Goal: Task Accomplishment & Management: Complete application form

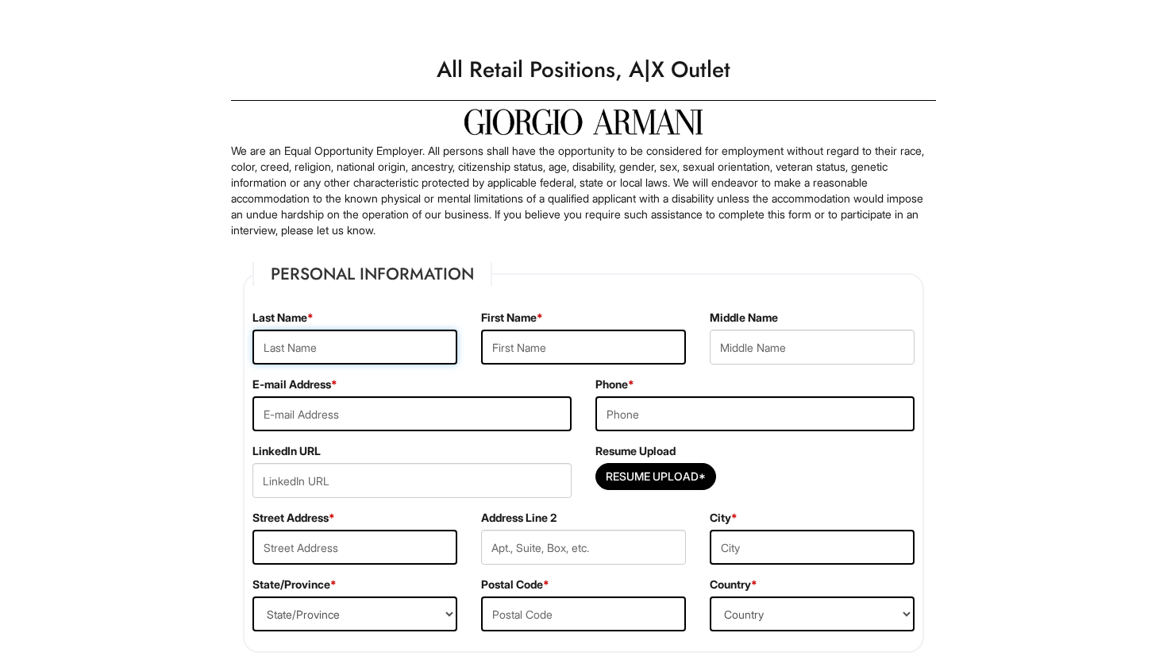
click at [373, 358] on input "text" at bounding box center [354, 346] width 205 height 35
click at [375, 350] on input "text" at bounding box center [354, 346] width 205 height 35
type input "Vijayan"
type input "Yogesh"
type input "[EMAIL_ADDRESS][DOMAIN_NAME]"
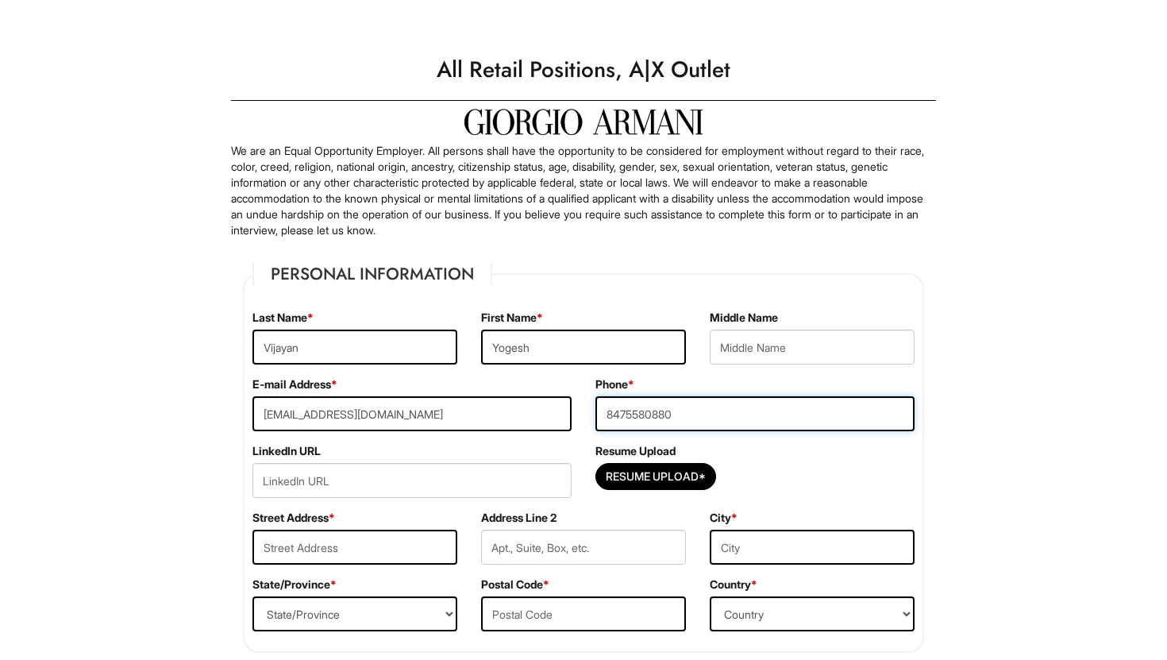
type input "8475580880"
click at [384, 478] on input "url" at bounding box center [411, 480] width 319 height 35
click at [625, 474] on input "Resume Upload*" at bounding box center [655, 476] width 119 height 25
type input "C:\fakepath\[PERSON_NAME] 7.2.pdf"
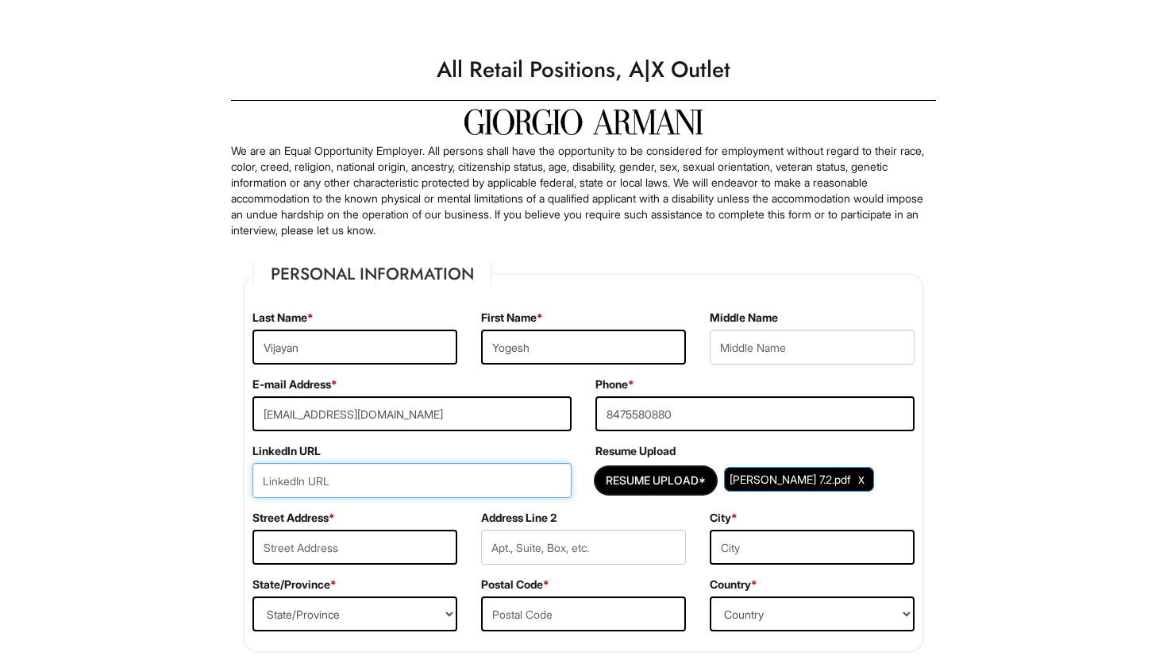
click at [485, 477] on input "url" at bounding box center [411, 480] width 319 height 35
paste input "[URL][DOMAIN_NAME]"
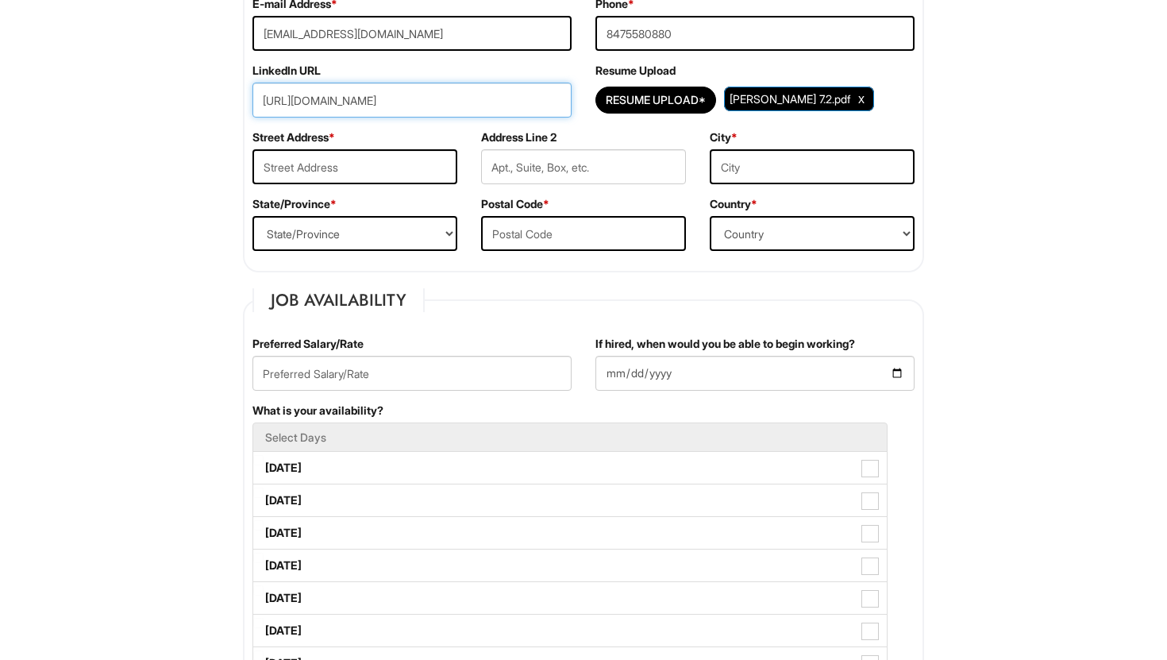
scroll to position [364, 0]
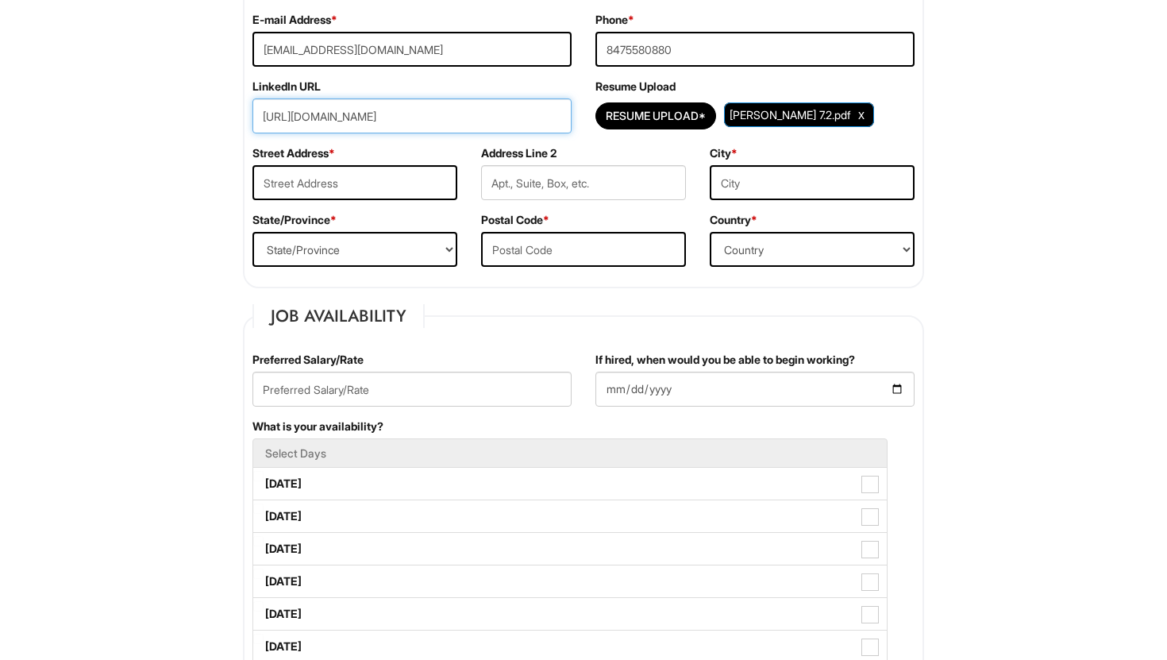
type input "[URL][DOMAIN_NAME]"
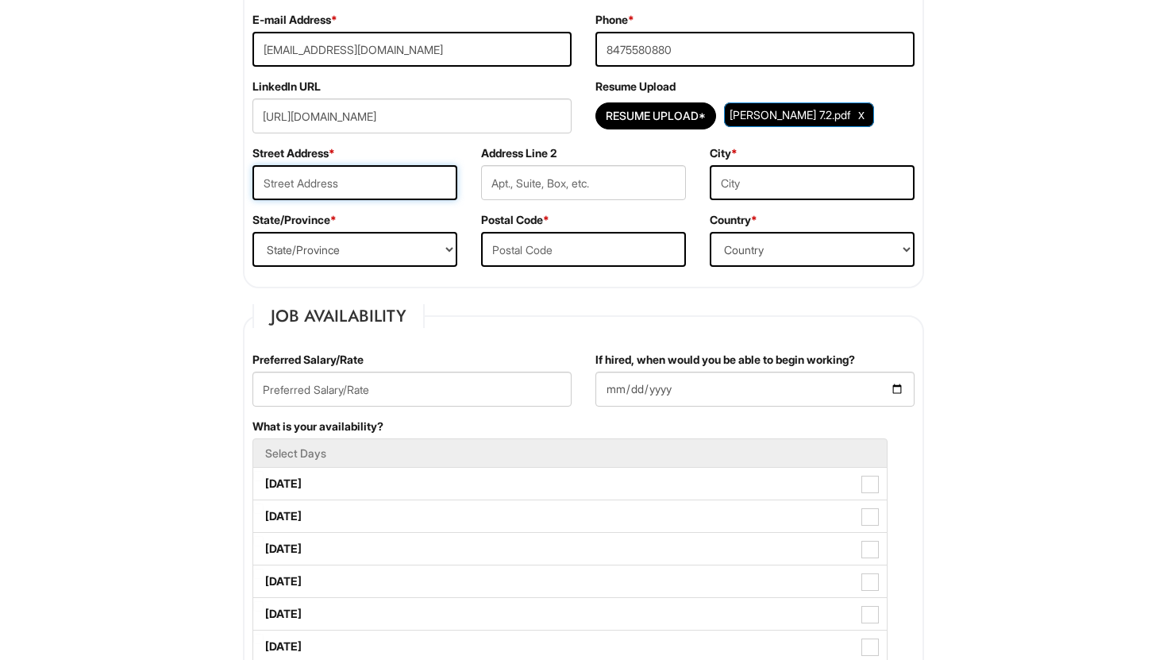
click at [379, 181] on input "text" at bounding box center [354, 182] width 205 height 35
type input "1662 [PERSON_NAME] Dr"
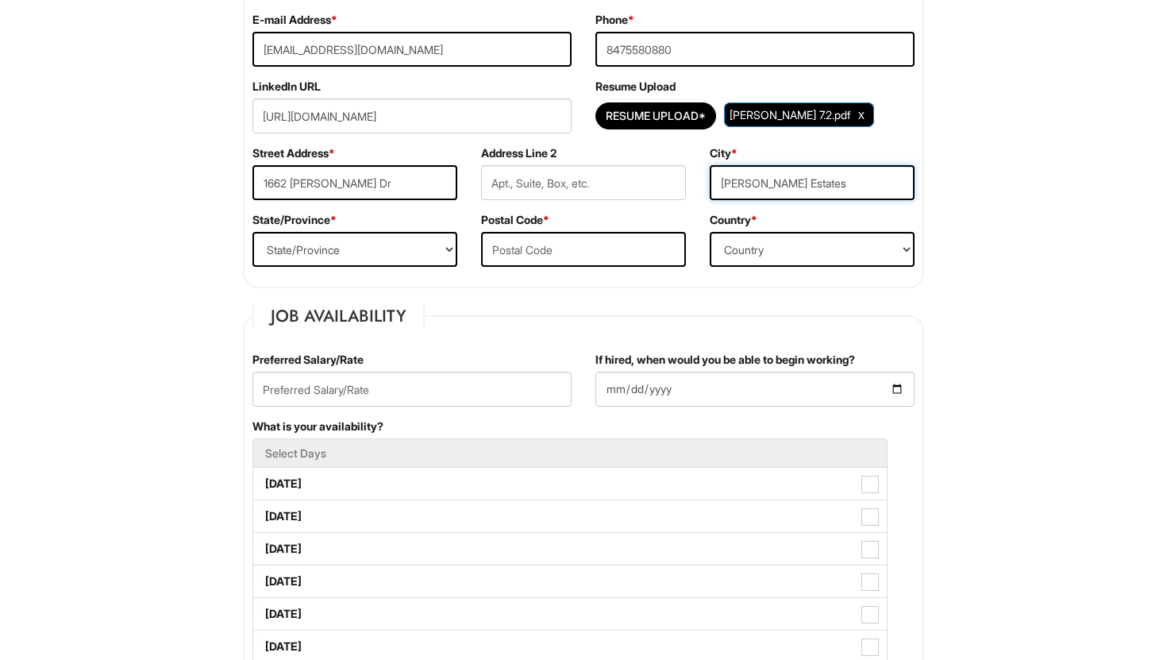
type input "[PERSON_NAME] Estates"
click at [444, 245] on select "State/Province ALABAMA ALASKA ARIZONA ARKANSAS CALIFORNIA COLORADO CONNECTICUT …" at bounding box center [354, 249] width 205 height 35
select select "IL"
click at [252, 232] on select "State/Province ALABAMA ALASKA ARIZONA ARKANSAS CALIFORNIA COLORADO CONNECTICUT …" at bounding box center [354, 249] width 205 height 35
click at [531, 251] on input "text" at bounding box center [583, 249] width 205 height 35
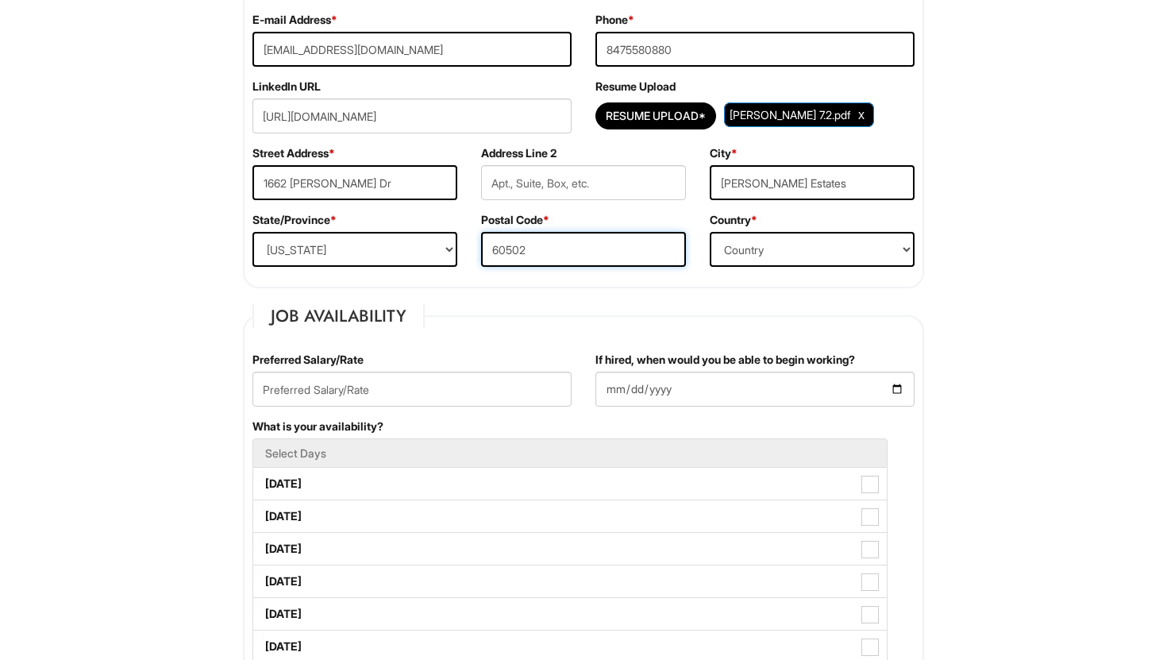
type input "60502"
click at [904, 252] on select "Country Afghanistan Albania Algeria American Samoa Andorra Angola Anguilla Anta…" at bounding box center [812, 249] width 205 height 35
select select "[GEOGRAPHIC_DATA]"
click at [710, 232] on select "Country Afghanistan Albania Algeria American Samoa Andorra Angola Anguilla Anta…" at bounding box center [812, 249] width 205 height 35
click at [445, 390] on input "text" at bounding box center [411, 388] width 319 height 35
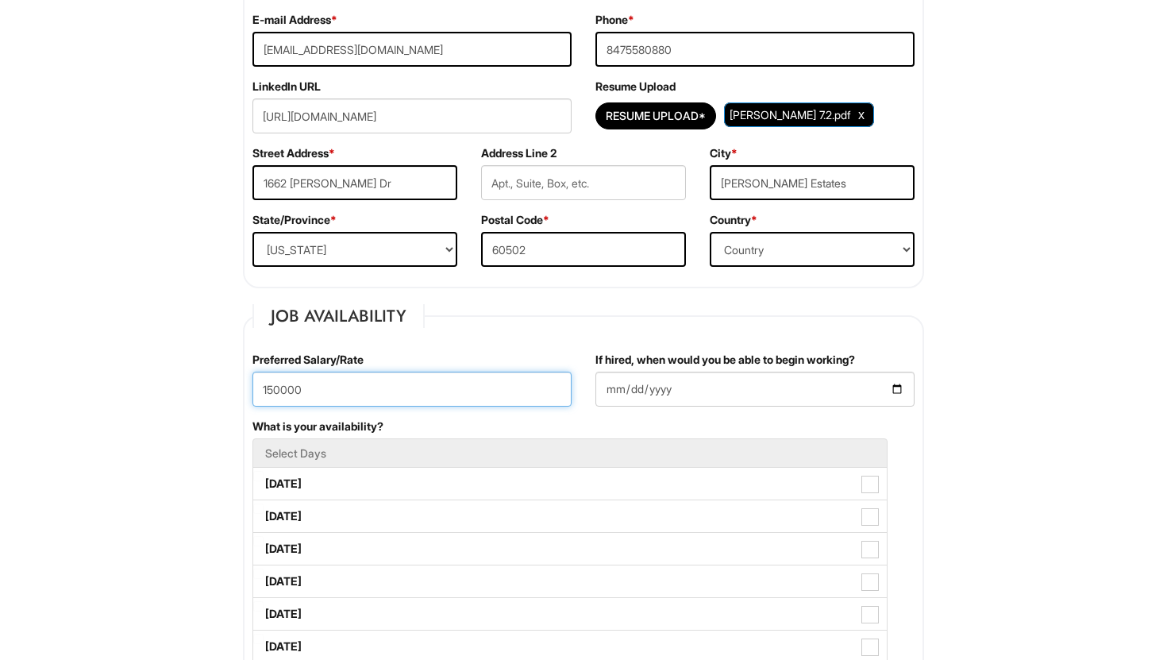
type input "150000"
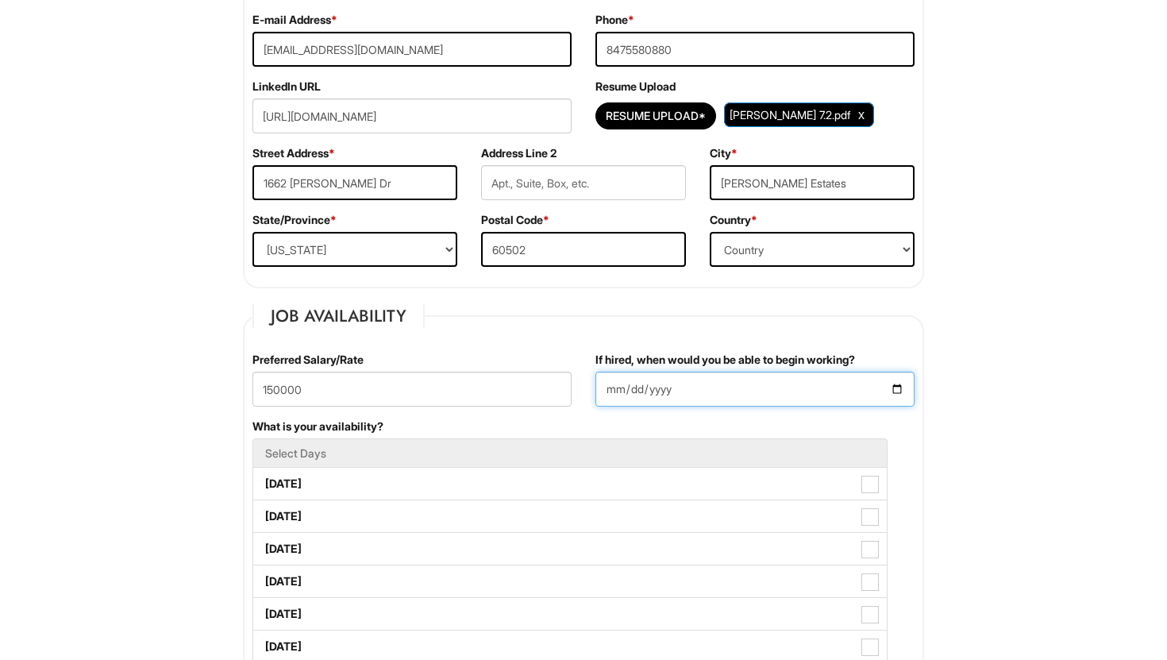
click at [894, 387] on input "If hired, when would you be able to begin working?" at bounding box center [754, 388] width 319 height 35
type input "[DATE]"
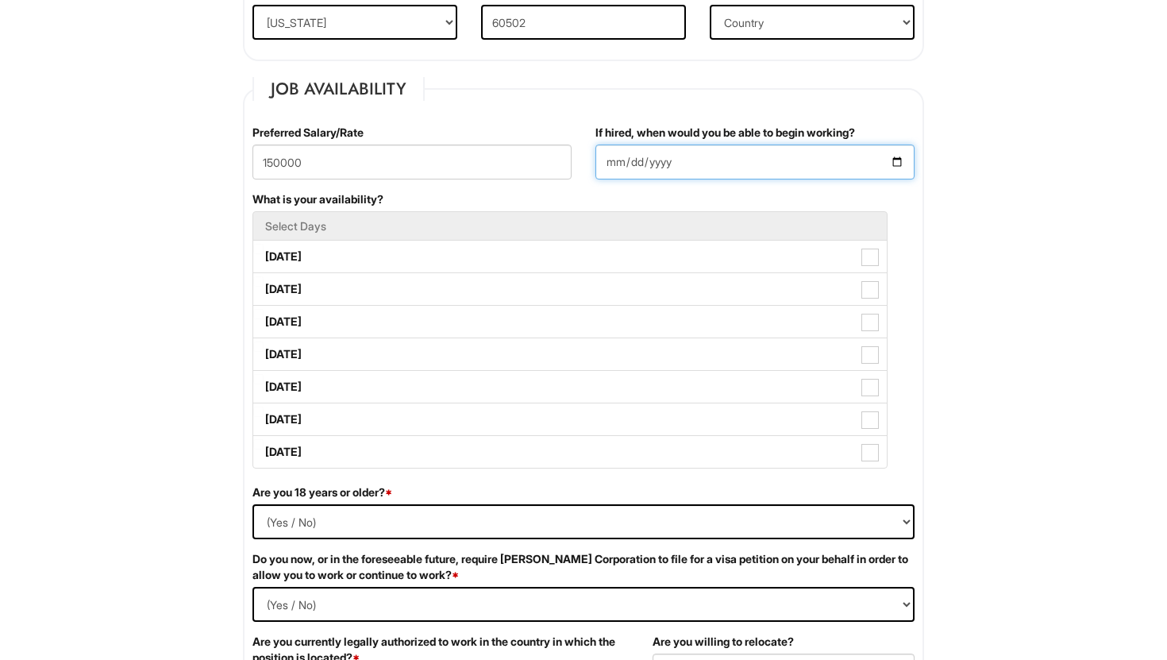
scroll to position [613, 0]
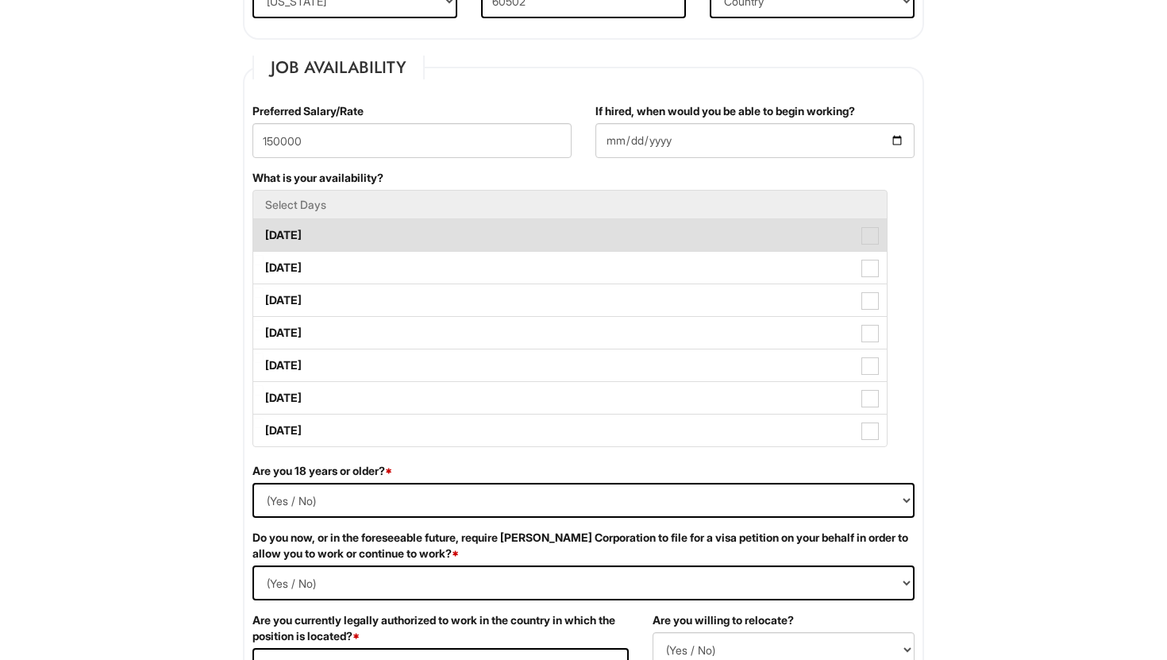
click at [878, 237] on span at bounding box center [869, 235] width 17 height 17
click at [264, 233] on Available_Monday "[DATE]" at bounding box center [258, 227] width 10 height 10
checkbox Available_Monday "true"
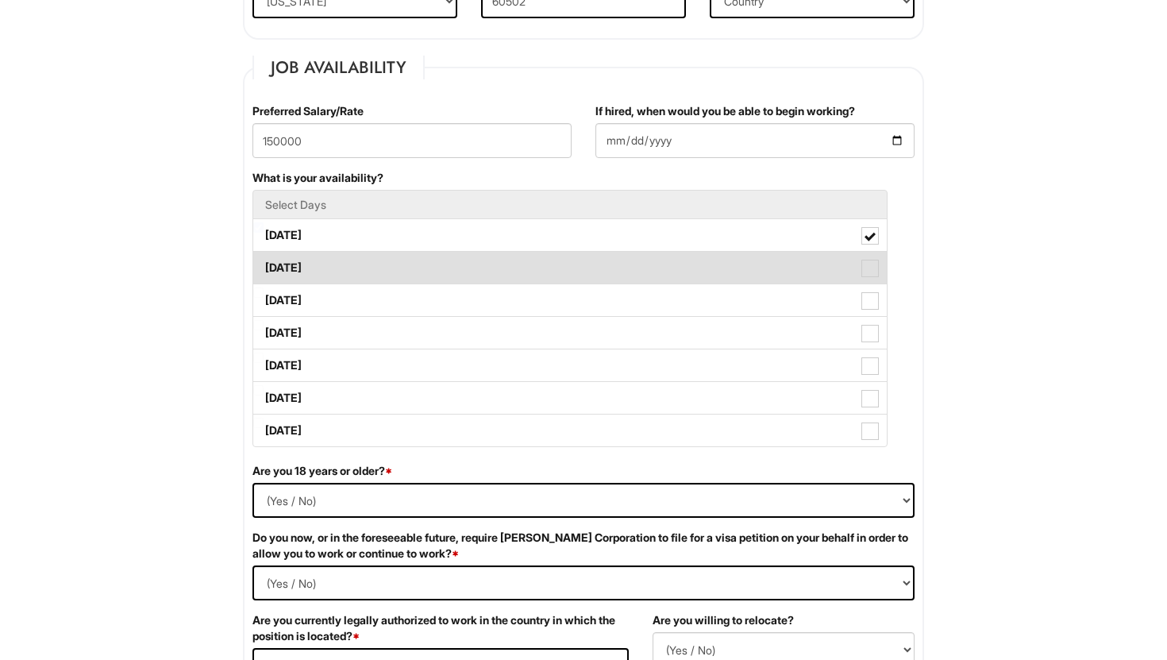
click at [874, 260] on span at bounding box center [869, 268] width 17 height 17
click at [264, 260] on Available_Tuesday "[DATE]" at bounding box center [258, 260] width 10 height 10
checkbox Available_Tuesday "true"
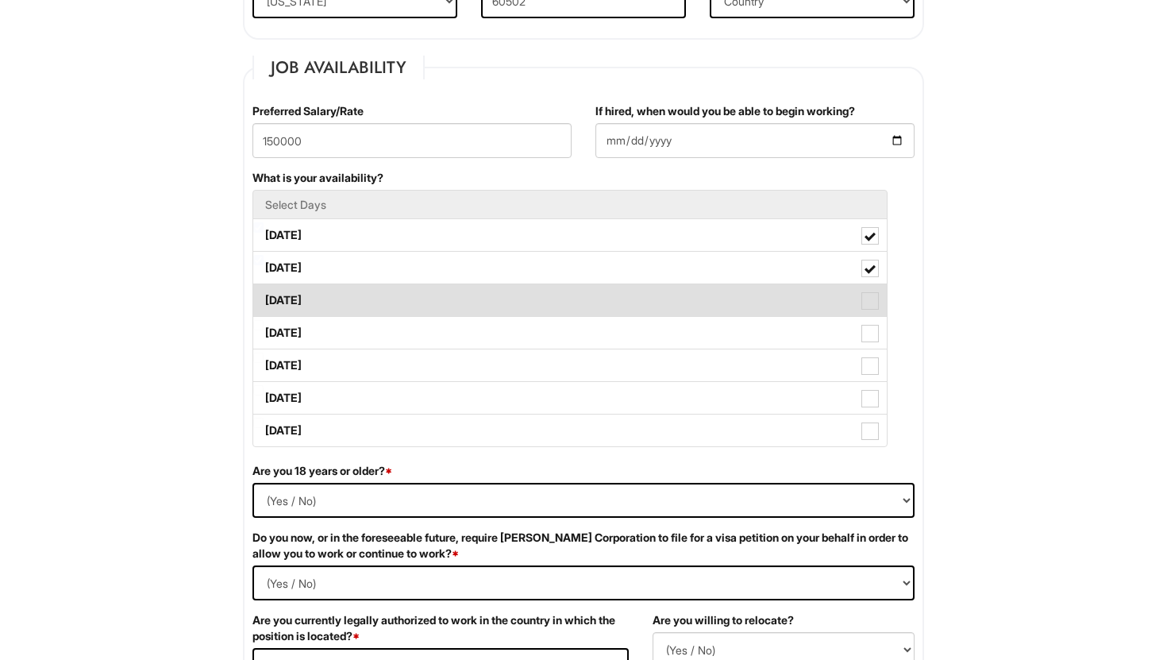
click at [867, 297] on span at bounding box center [869, 300] width 17 height 17
click at [264, 297] on Available_Wednesday "[DATE]" at bounding box center [258, 292] width 10 height 10
checkbox Available_Wednesday "true"
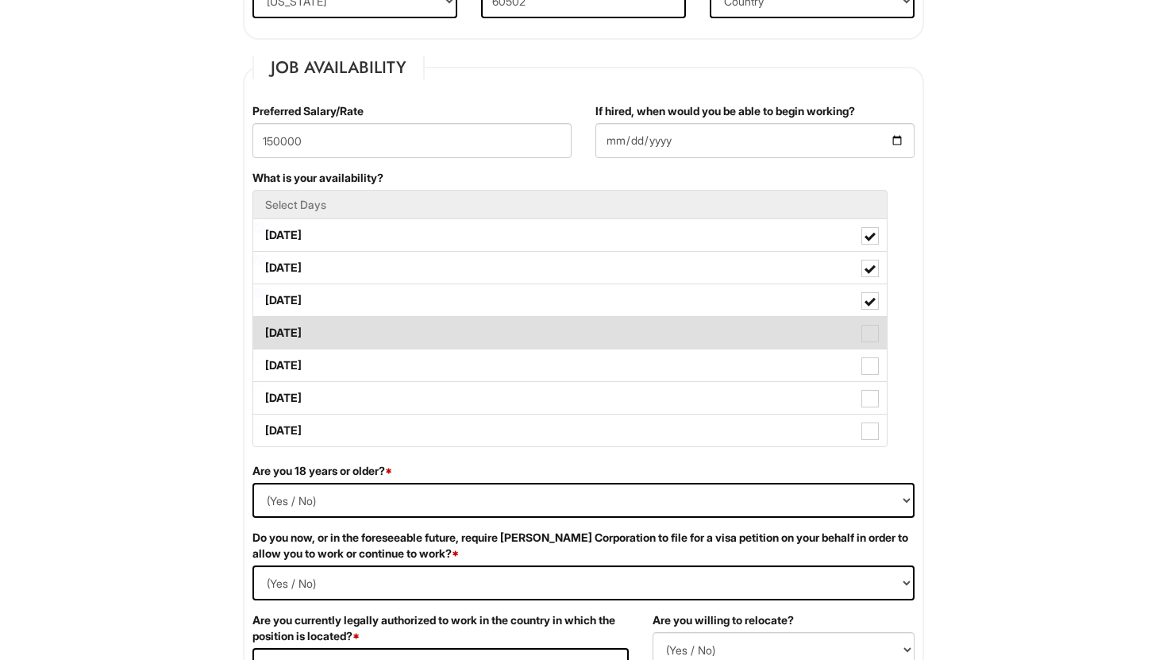
click at [869, 327] on span at bounding box center [869, 333] width 17 height 17
click at [264, 327] on Available_Thursday "[DATE]" at bounding box center [258, 325] width 10 height 10
checkbox Available_Thursday "true"
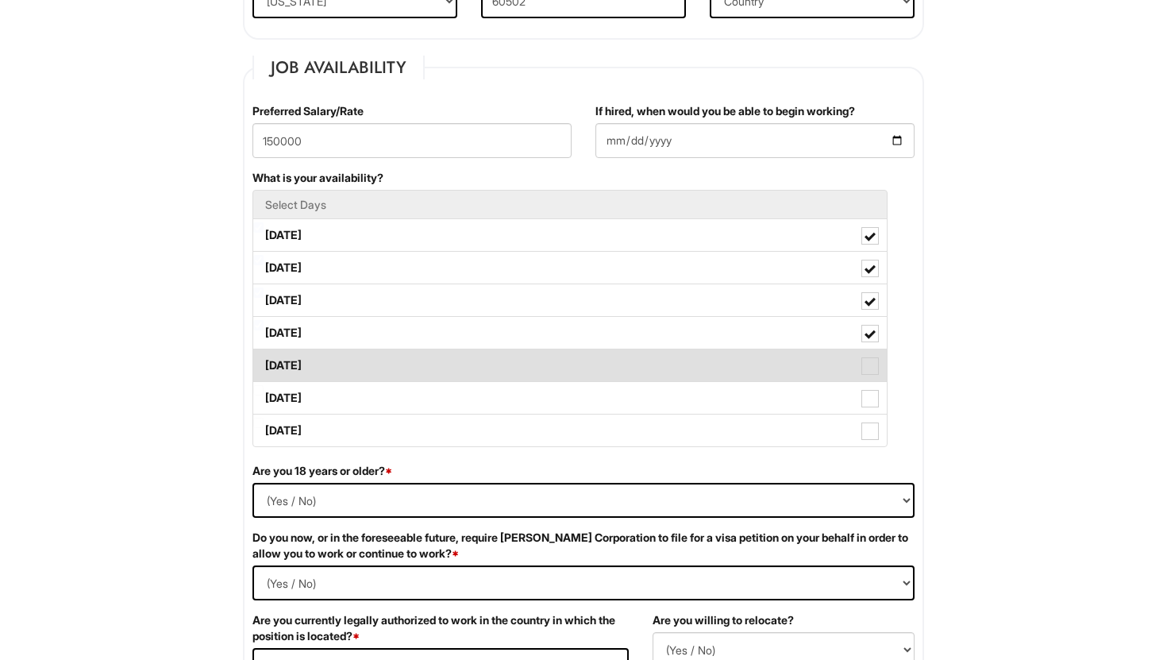
click at [869, 360] on span at bounding box center [869, 365] width 17 height 17
click at [264, 360] on Available_Friday "[DATE]" at bounding box center [258, 357] width 10 height 10
checkbox Available_Friday "true"
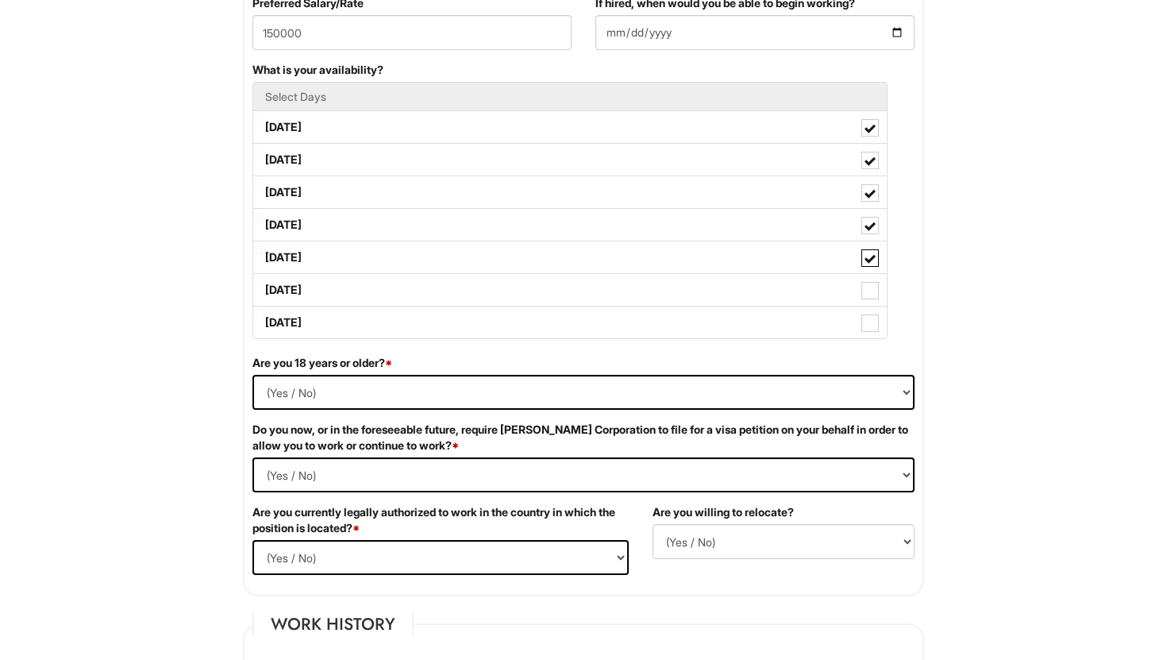
scroll to position [842, 0]
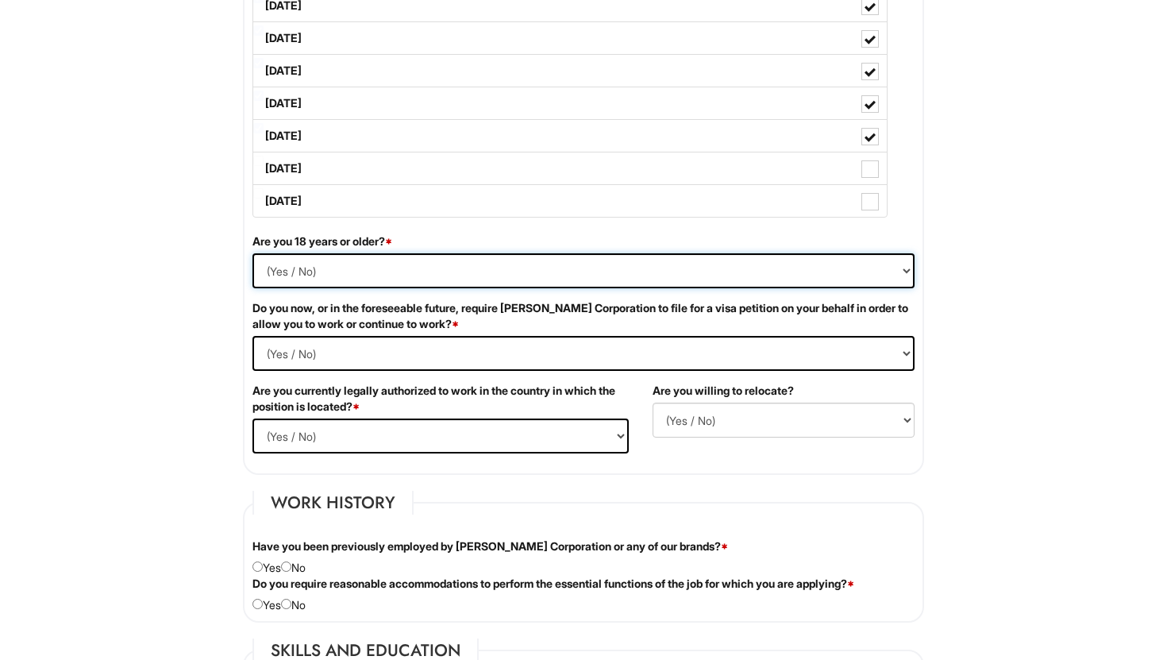
click at [353, 275] on select "(Yes / No) Yes No" at bounding box center [583, 270] width 662 height 35
select select "Yes"
click at [252, 253] on select "(Yes / No) Yes No" at bounding box center [583, 270] width 662 height 35
click at [347, 356] on Required "(Yes / No) Yes No" at bounding box center [583, 353] width 662 height 35
select Required "No"
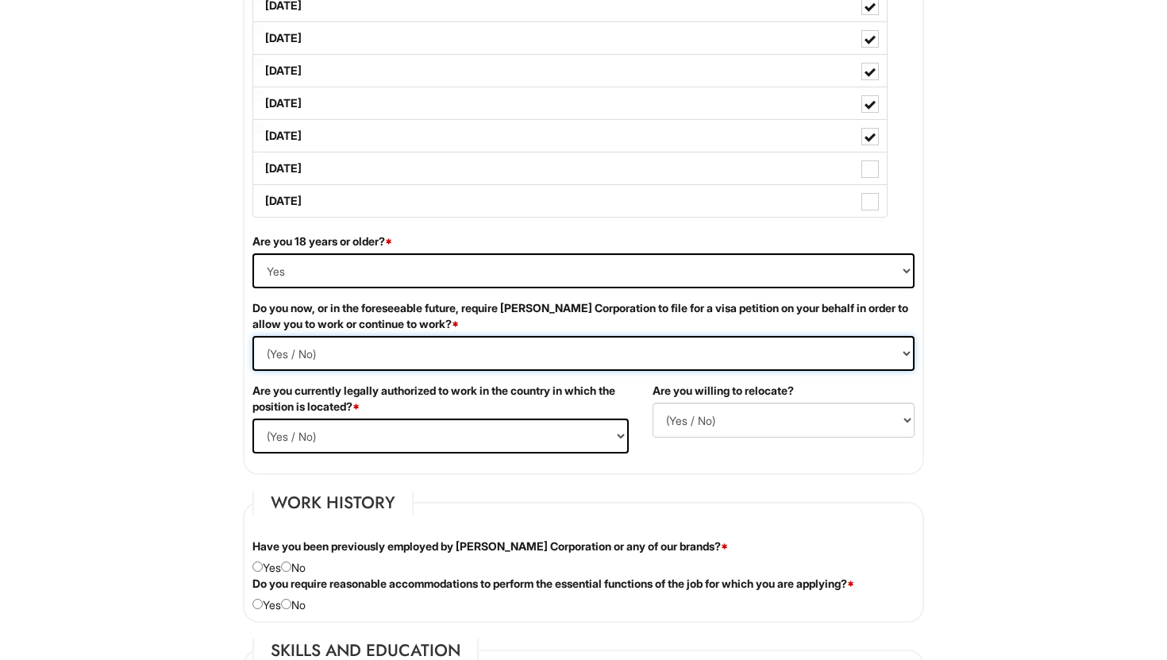
click at [252, 336] on Required "(Yes / No) Yes No" at bounding box center [583, 353] width 662 height 35
click at [336, 437] on select "(Yes / No) Yes No" at bounding box center [440, 435] width 376 height 35
select select "Yes"
click at [252, 418] on select "(Yes / No) Yes No" at bounding box center [440, 435] width 376 height 35
click at [710, 429] on select "(Yes / No) No Yes" at bounding box center [783, 419] width 262 height 35
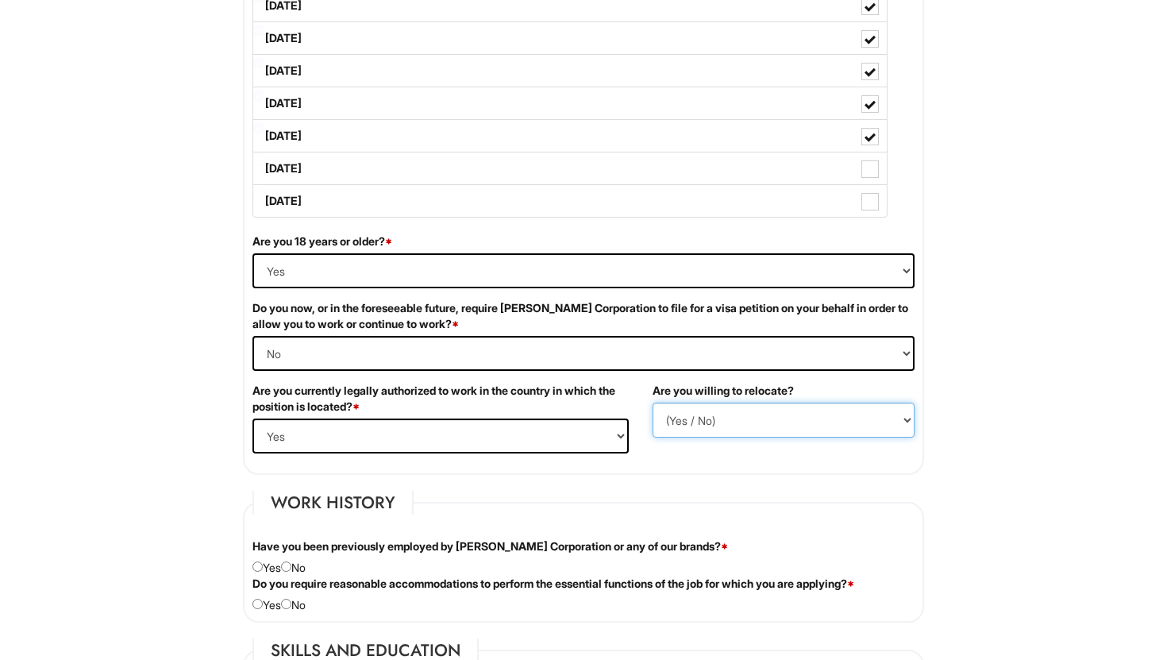
select select "N"
click at [652, 402] on select "(Yes / No) No Yes" at bounding box center [783, 419] width 262 height 35
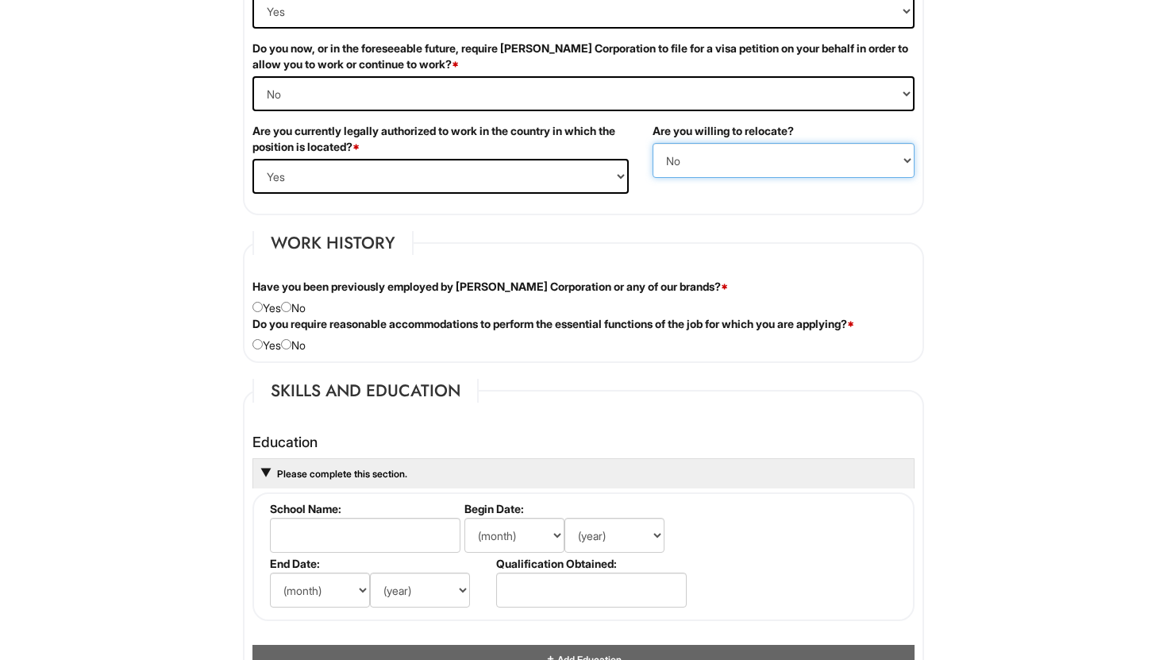
scroll to position [1106, 0]
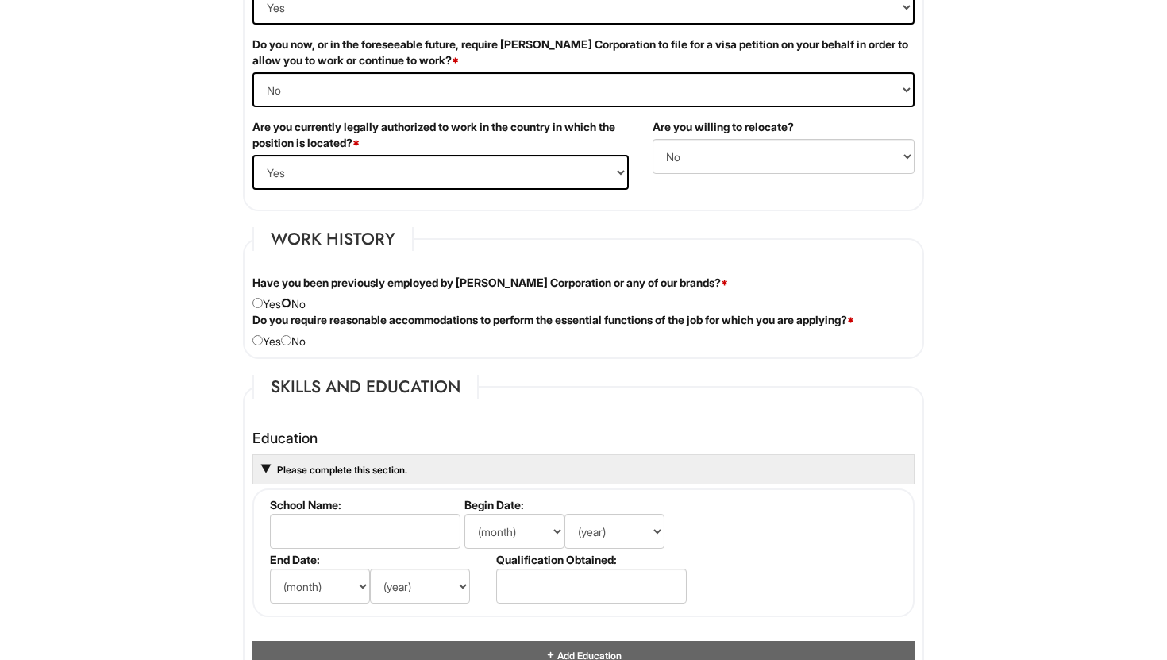
click at [291, 298] on input "radio" at bounding box center [286, 303] width 10 height 10
radio input "true"
click at [291, 341] on input "radio" at bounding box center [286, 340] width 10 height 10
radio input "true"
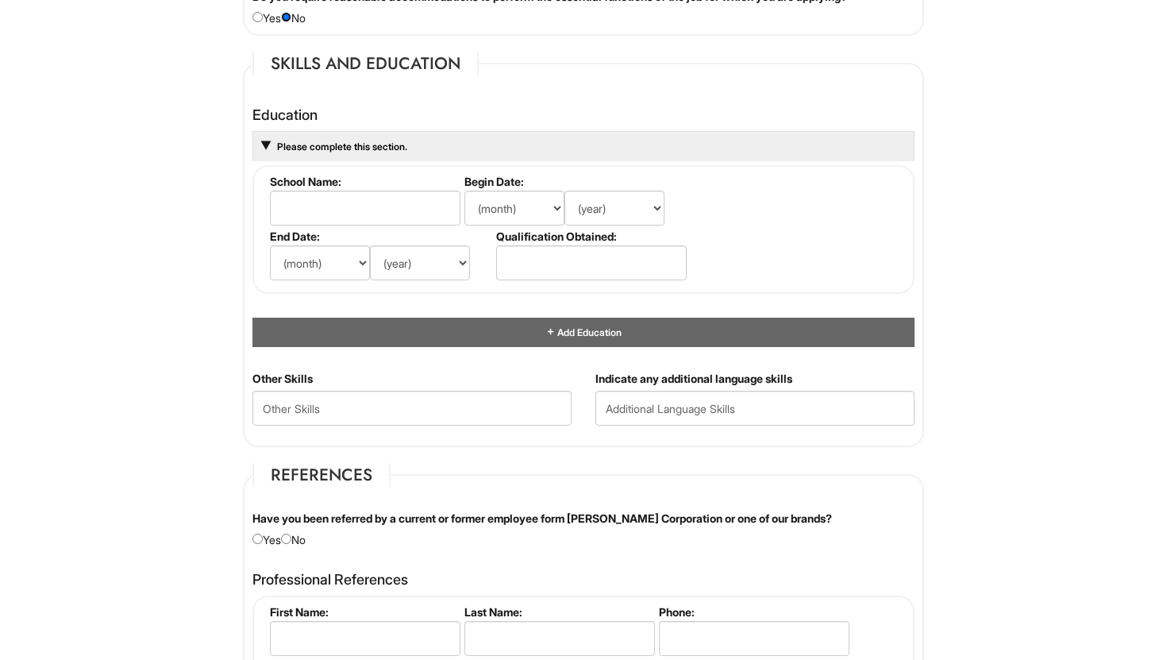
scroll to position [1438, 0]
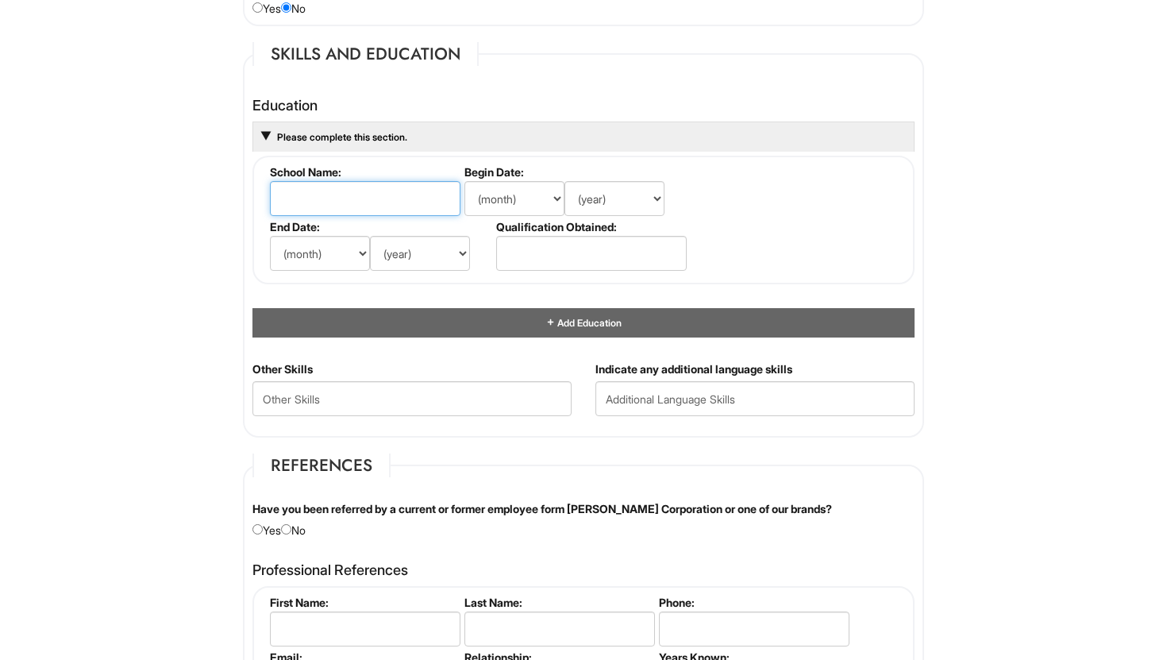
click at [367, 195] on input "text" at bounding box center [365, 198] width 190 height 35
type input "[GEOGRAPHIC_DATA]"
click at [556, 198] on select "(month) Jan Feb Mar Apr May Jun Jul Aug Sep Oct Nov Dec" at bounding box center [514, 198] width 100 height 35
select select "6"
click at [464, 181] on select "(month) Jan Feb Mar Apr May Jun Jul Aug Sep Oct Nov Dec" at bounding box center [514, 198] width 100 height 35
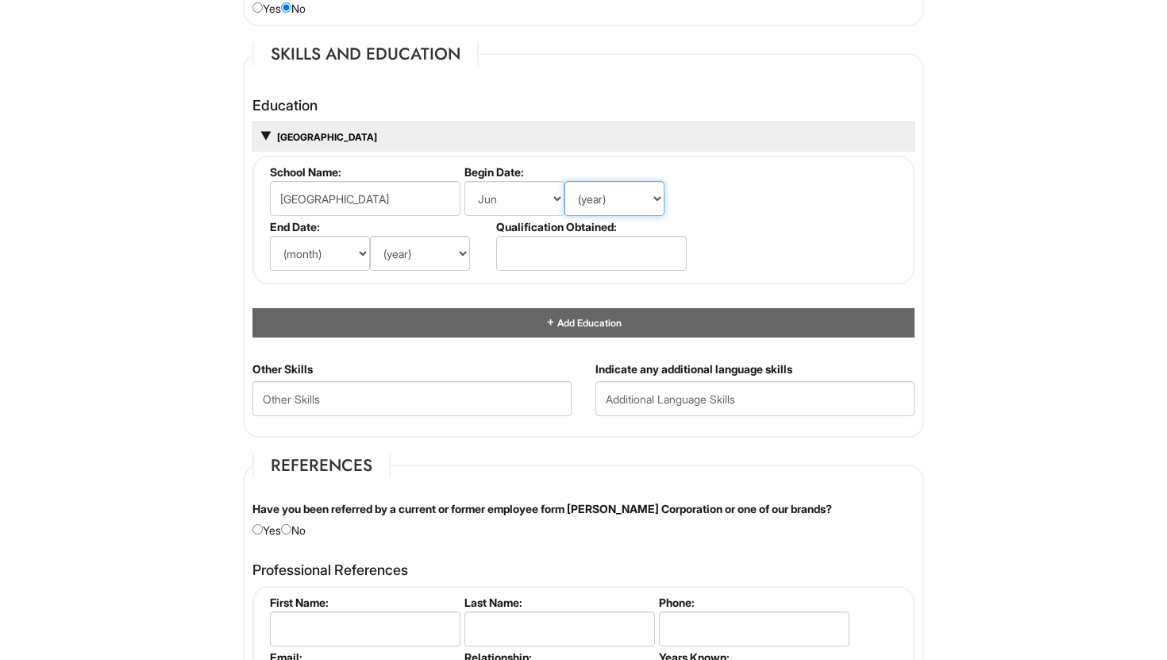
click at [660, 199] on select "(year) 2029 2028 2027 2026 2025 2024 2023 2022 2021 2020 2019 2018 2017 2016 20…" at bounding box center [614, 198] width 100 height 35
select select "1993"
click at [564, 181] on select "(year) 2029 2028 2027 2026 2025 2024 2023 2022 2021 2020 2019 2018 2017 2016 20…" at bounding box center [614, 198] width 100 height 35
click at [364, 250] on select "(month) Jan Feb Mar Apr May Jun Jul Aug Sep Oct Nov Dec" at bounding box center [320, 253] width 100 height 35
select select "7"
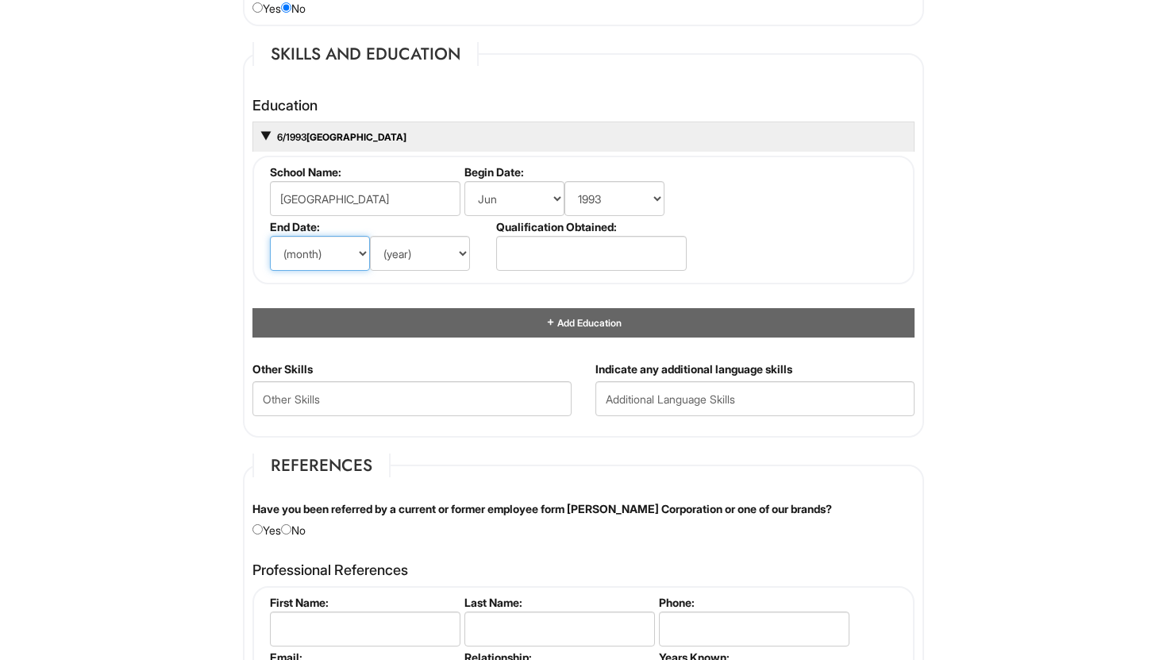
click at [270, 236] on select "(month) Jan Feb Mar Apr May Jun Jul Aug Sep Oct Nov Dec" at bounding box center [320, 253] width 100 height 35
click at [460, 256] on select "(year) 2029 2028 2027 2026 2025 2024 2023 2022 2021 2020 2019 2018 2017 2016 20…" at bounding box center [420, 253] width 100 height 35
select select "1996"
click at [370, 236] on select "(year) 2029 2028 2027 2026 2025 2024 2023 2022 2021 2020 2019 2018 2017 2016 20…" at bounding box center [420, 253] width 100 height 35
click at [532, 269] on input "text" at bounding box center [591, 253] width 190 height 35
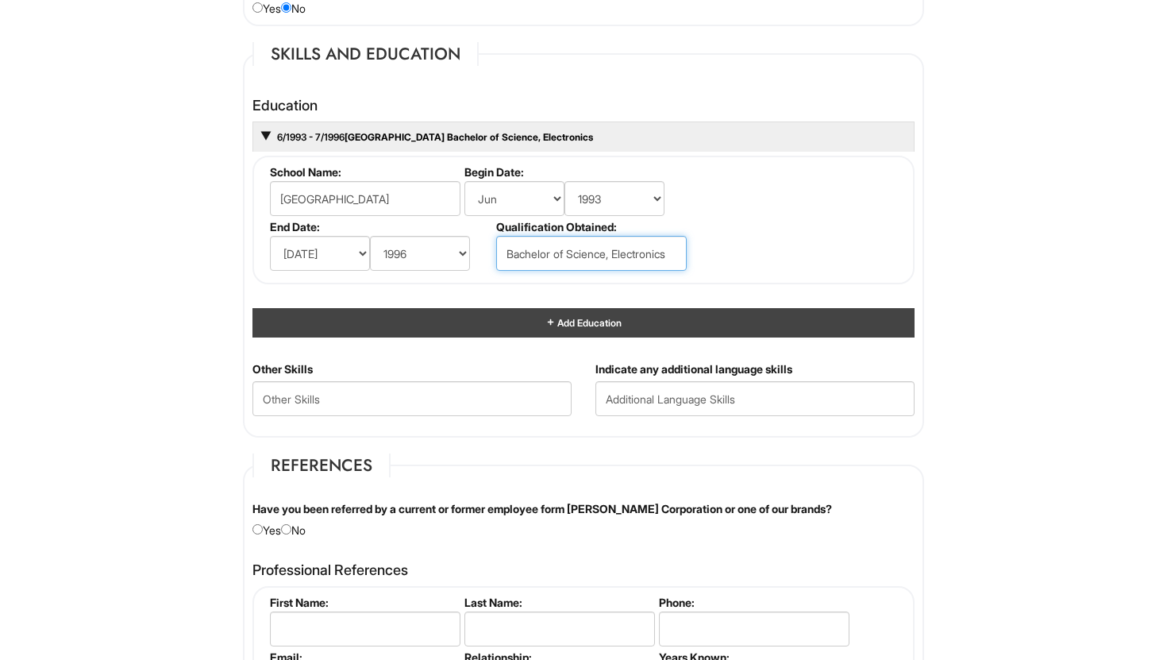
type input "Bachelor of Science, Electronics"
click at [533, 317] on div "Add Education" at bounding box center [583, 322] width 662 height 29
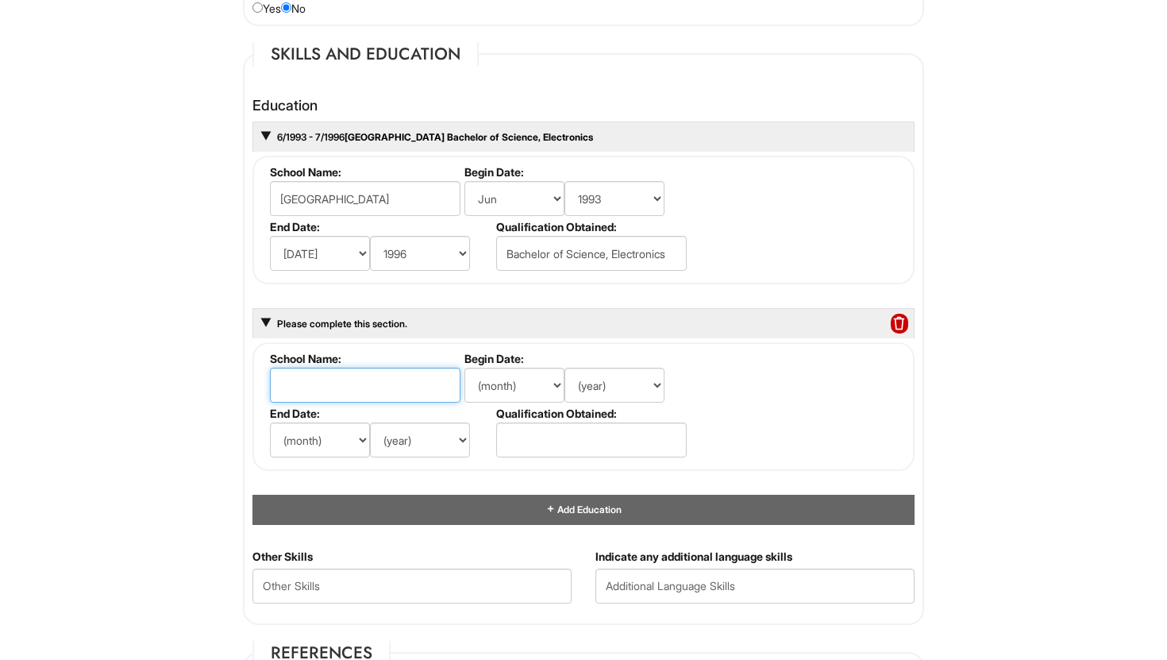
click at [406, 377] on input "text" at bounding box center [365, 385] width 190 height 35
type input "Cochin University of science and technology"
click at [556, 383] on select "(month) Jan Feb Mar Apr May Jun Jul Aug Sep Oct Nov Dec" at bounding box center [514, 385] width 100 height 35
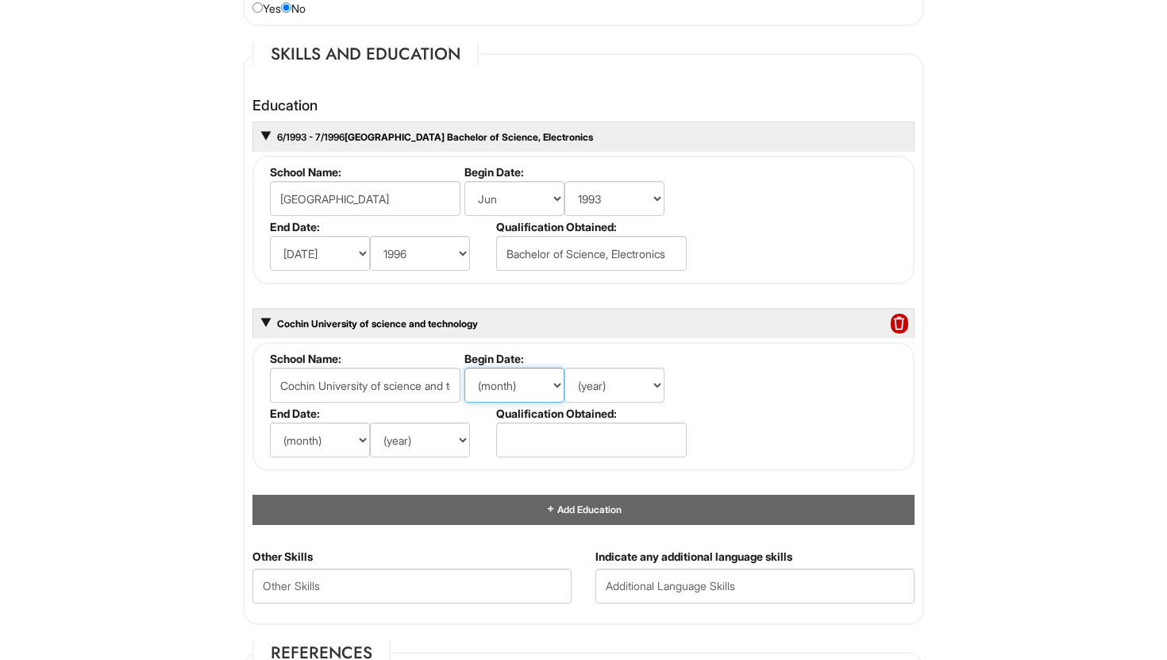
click at [464, 368] on select "(month) Jan Feb Mar Apr May Jun Jul Aug Sep Oct Nov Dec" at bounding box center [514, 385] width 100 height 35
click at [555, 383] on select "(month) Jan Feb Mar Apr May Jun Jul Aug Sep Oct Nov Dec" at bounding box center [514, 385] width 100 height 35
select select "7"
click at [464, 368] on select "(month) Jan Feb Mar Apr May Jun Jul Aug Sep Oct Nov Dec" at bounding box center [514, 385] width 100 height 35
click at [656, 381] on select "(year) 2029 2028 2027 2026 2025 2024 2023 2022 2021 2020 2019 2018 2017 2016 20…" at bounding box center [614, 385] width 100 height 35
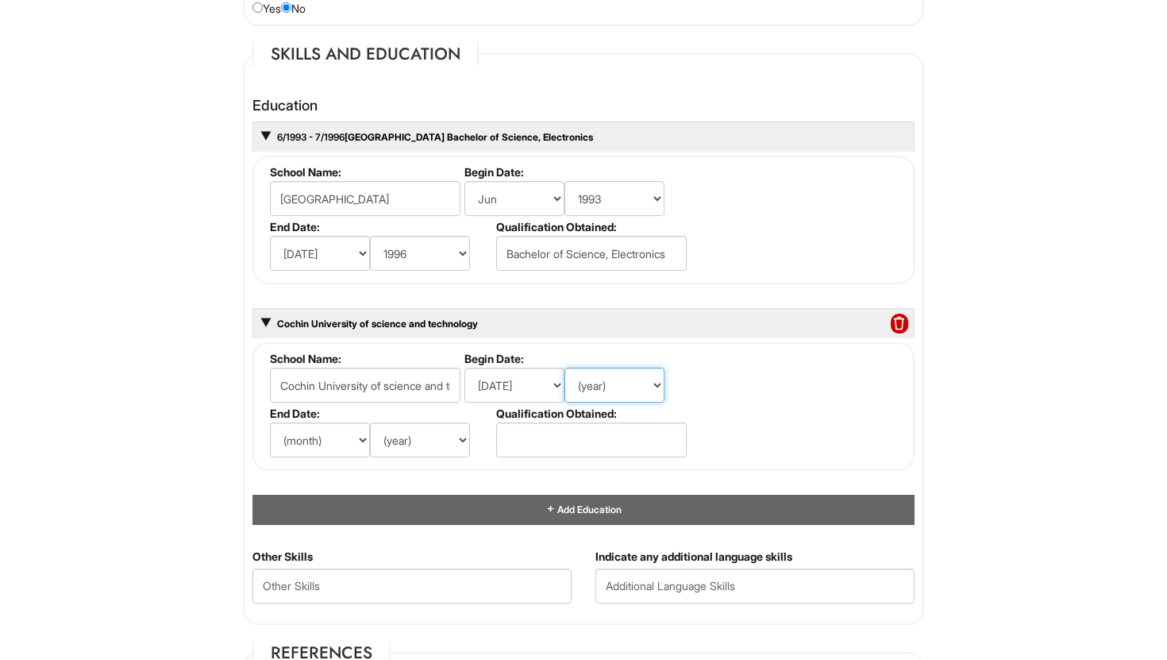
select select "1996"
click at [564, 368] on select "(year) 2029 2028 2027 2026 2025 2024 2023 2022 2021 2020 2019 2018 2017 2016 20…" at bounding box center [614, 385] width 100 height 35
click at [361, 440] on select "(month) Jan Feb Mar Apr May Jun Jul Aug Sep Oct Nov Dec" at bounding box center [320, 439] width 100 height 35
select select "12"
click at [270, 422] on select "(month) Jan Feb Mar Apr May Jun Jul Aug Sep Oct Nov Dec" at bounding box center [320, 439] width 100 height 35
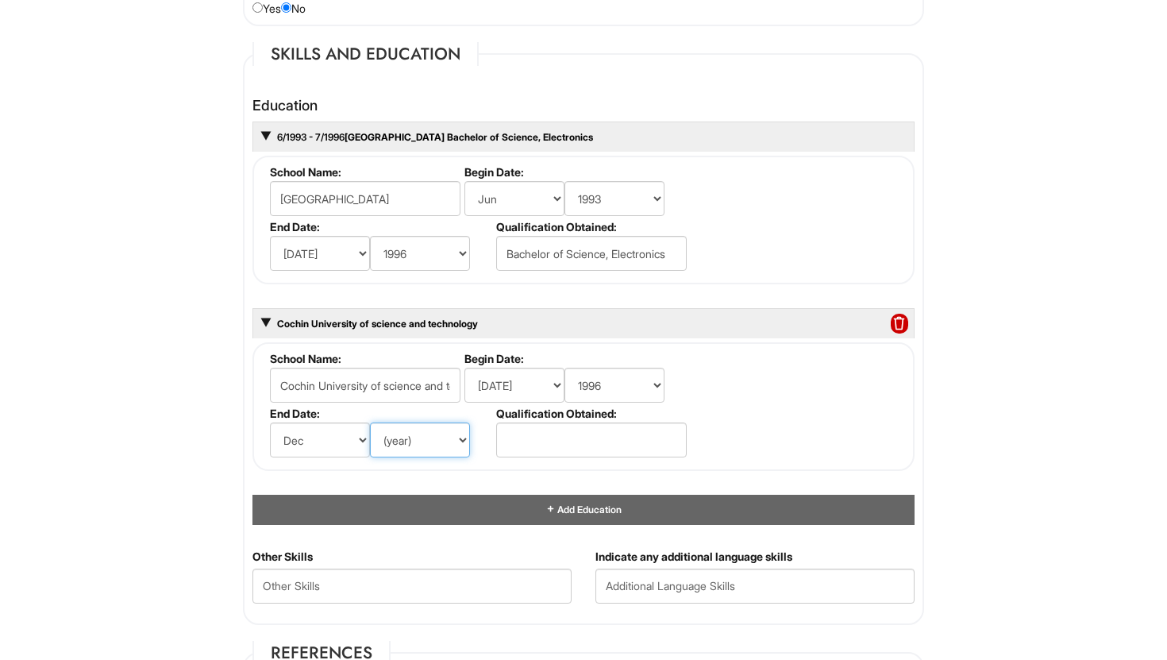
click at [464, 447] on select "(year) 2029 2028 2027 2026 2025 2024 2023 2022 2021 2020 2019 2018 2017 2016 20…" at bounding box center [420, 439] width 100 height 35
select select "1999"
click at [370, 422] on select "(year) 2029 2028 2027 2026 2025 2024 2023 2022 2021 2020 2019 2018 2017 2016 20…" at bounding box center [420, 439] width 100 height 35
click at [529, 442] on input "text" at bounding box center [591, 439] width 190 height 35
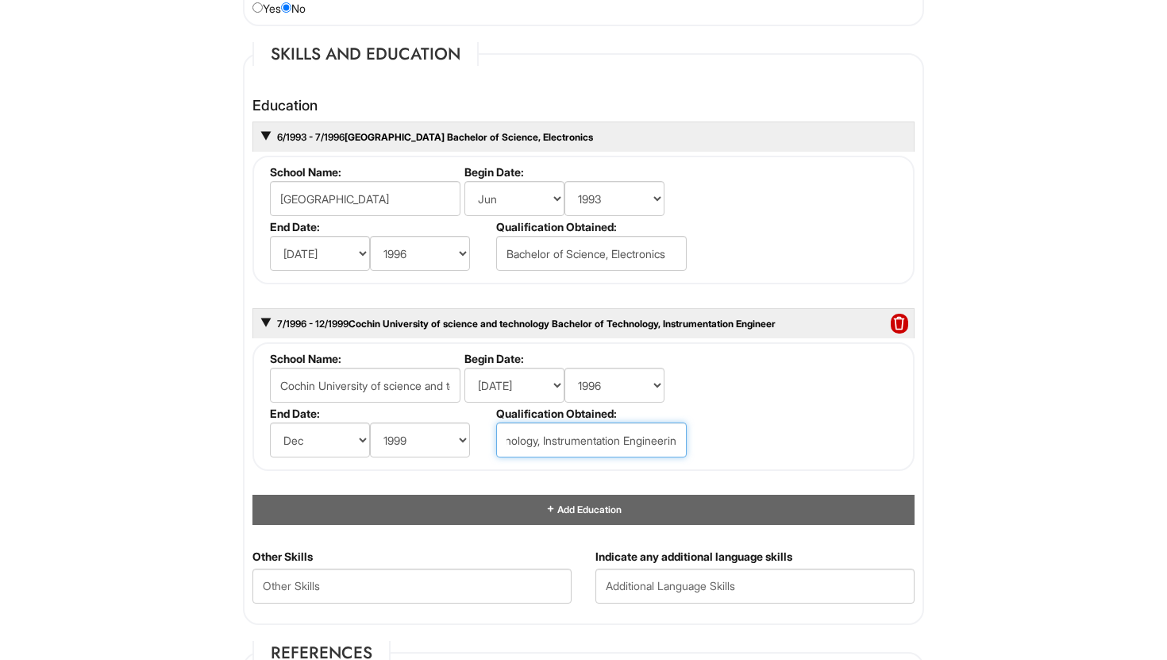
scroll to position [0, 102]
type input "Bachelor of Technology, Instrumentation Engineeri"
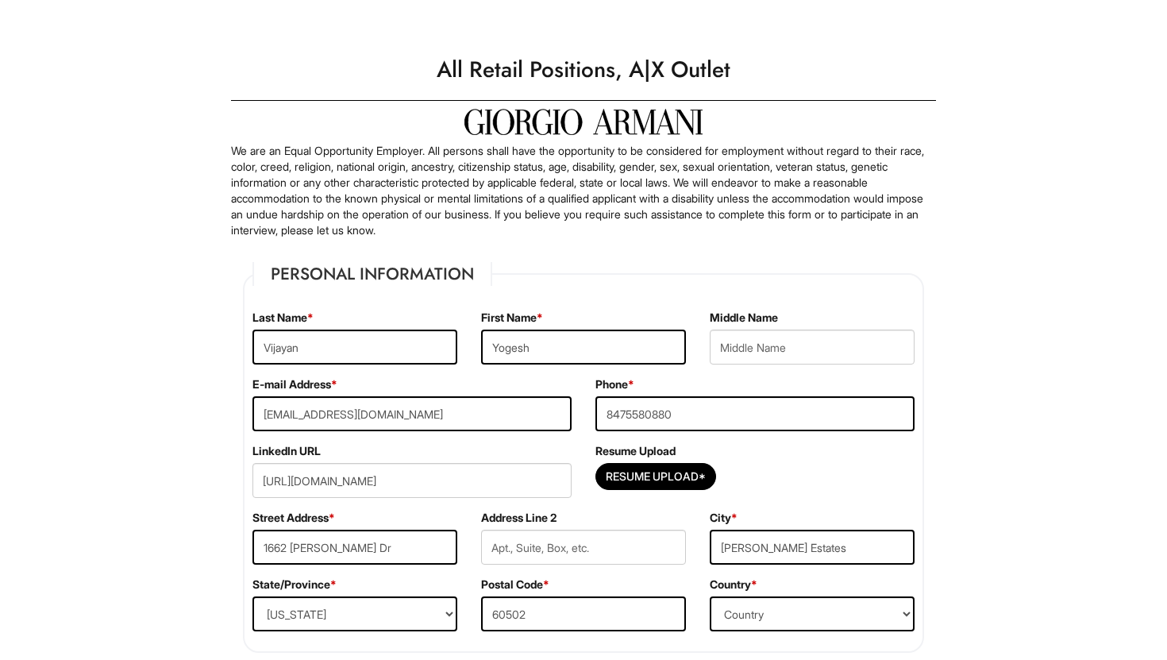
select select "IL"
select select "[GEOGRAPHIC_DATA]"
select select "Yes"
select Required "No"
select select "Yes"
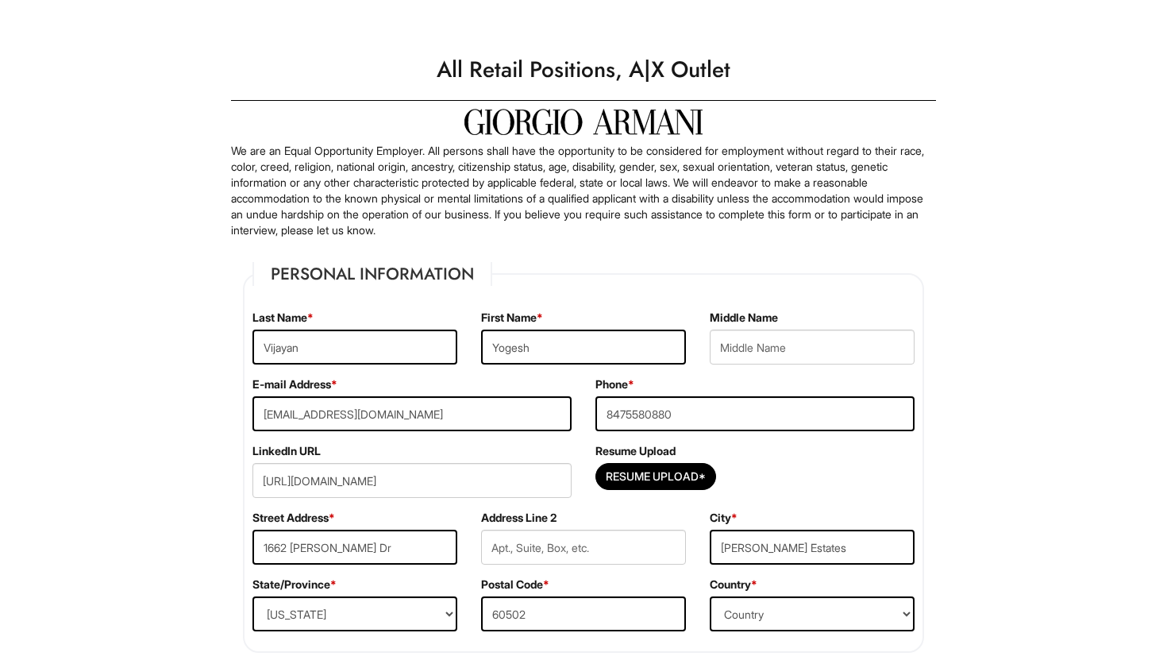
select select "N"
select select "6"
select select "1993"
select select "7"
select select "1996"
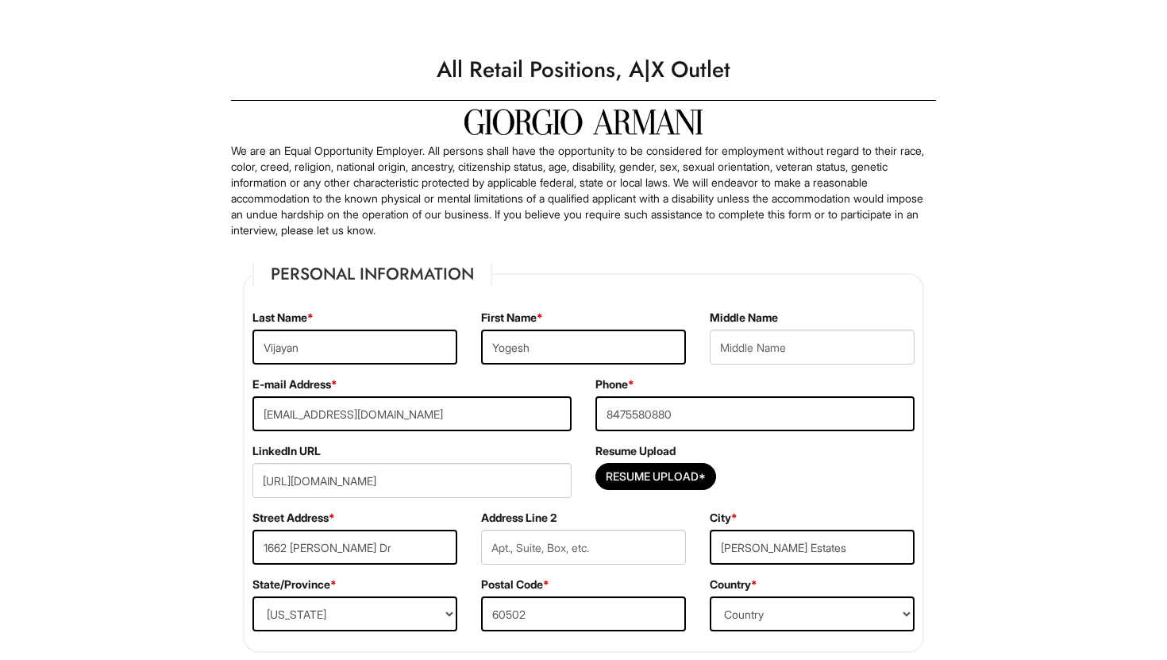
scroll to position [1438, 0]
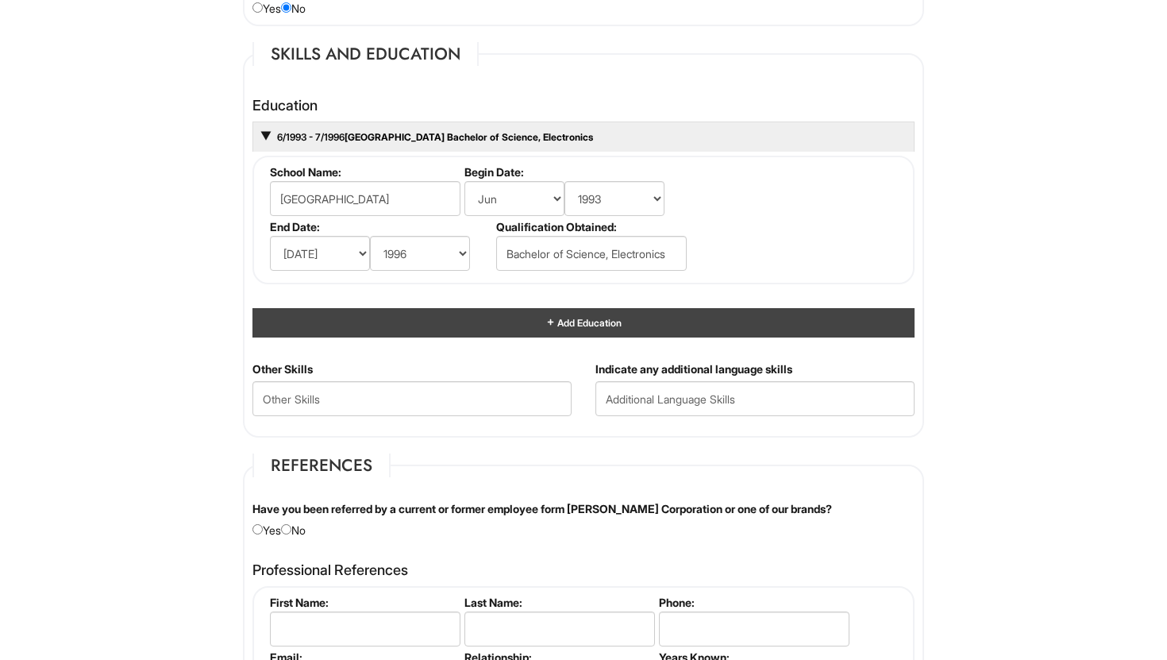
click at [543, 319] on div "Add Education" at bounding box center [583, 322] width 662 height 29
select select "7"
select select "1996"
select select "12"
select select "1999"
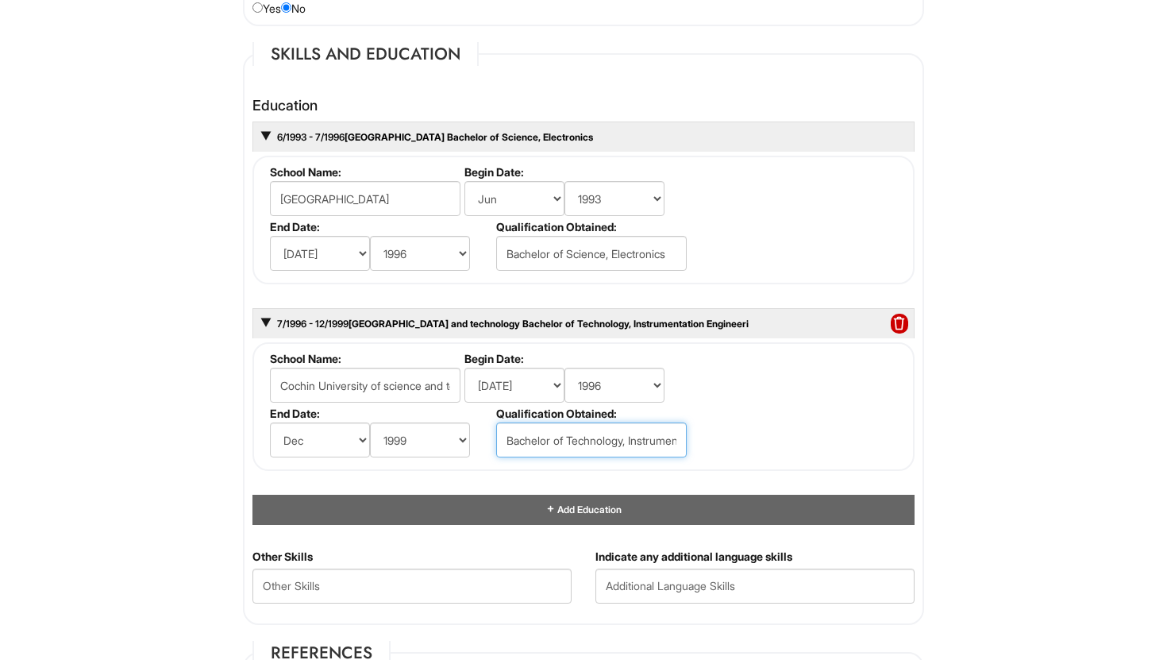
click at [598, 439] on input "Bachelor of Technology, Instrumentation Engineeri" at bounding box center [591, 439] width 190 height 35
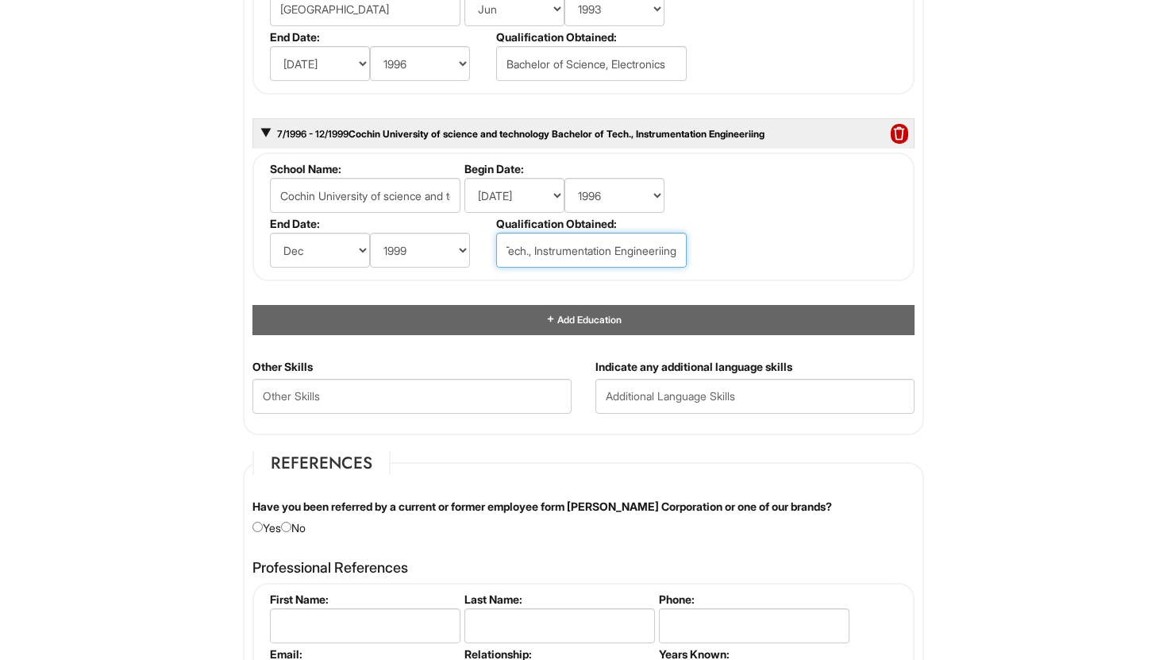
scroll to position [1675, 0]
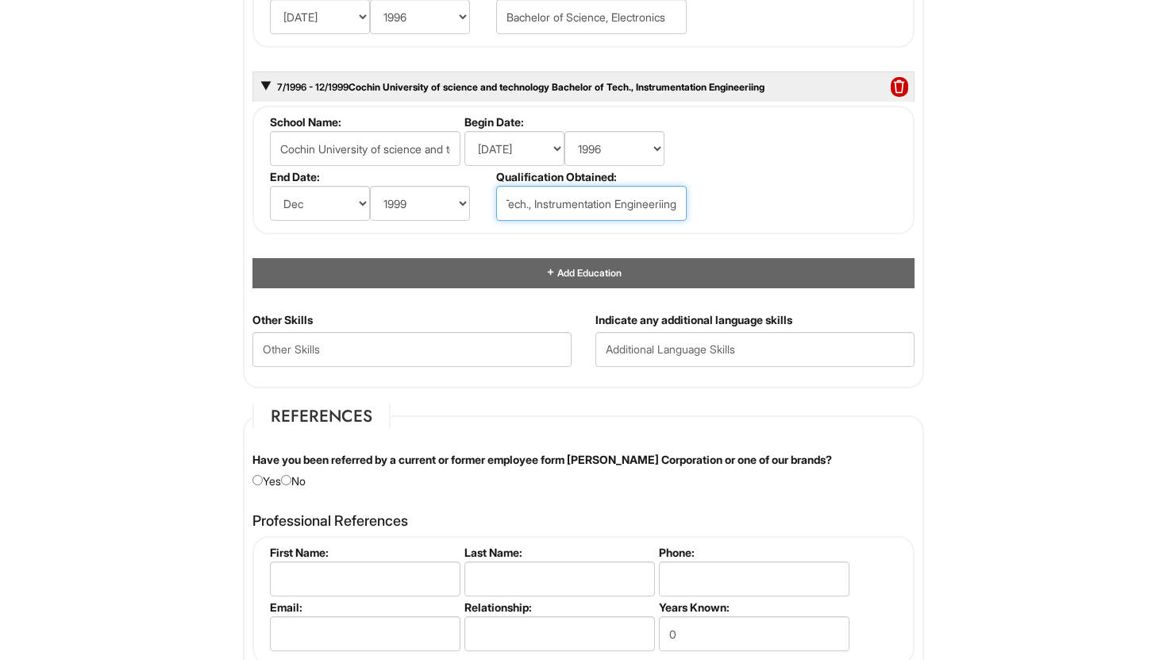
type input "Bachelor of Tech., Instrumentation Engineeriing"
click at [480, 341] on Skills "text" at bounding box center [411, 349] width 319 height 35
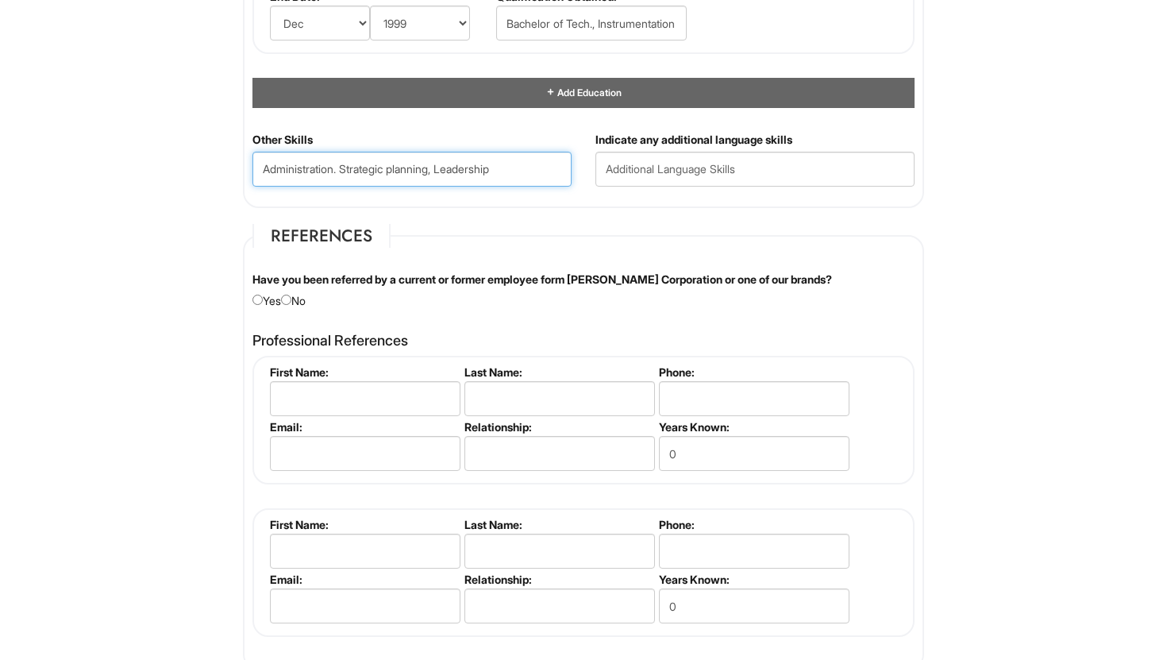
scroll to position [1861, 0]
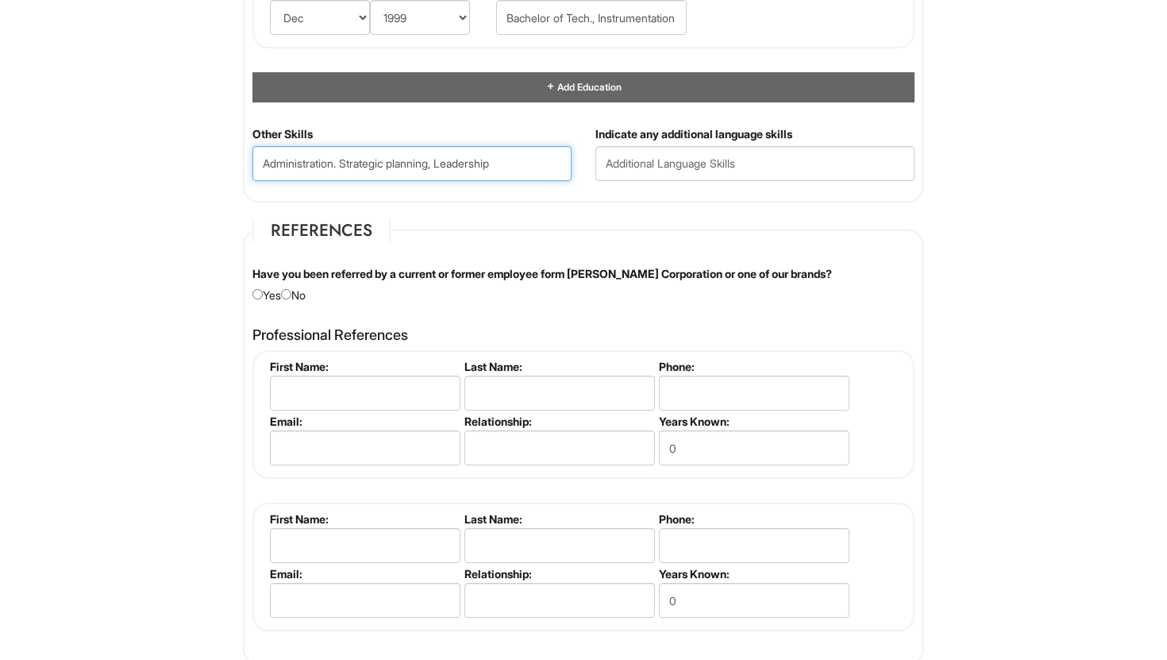
type Skills "Administration. Strategic planning, Leadership"
click at [291, 294] on input "radio" at bounding box center [286, 294] width 10 height 10
radio input "true"
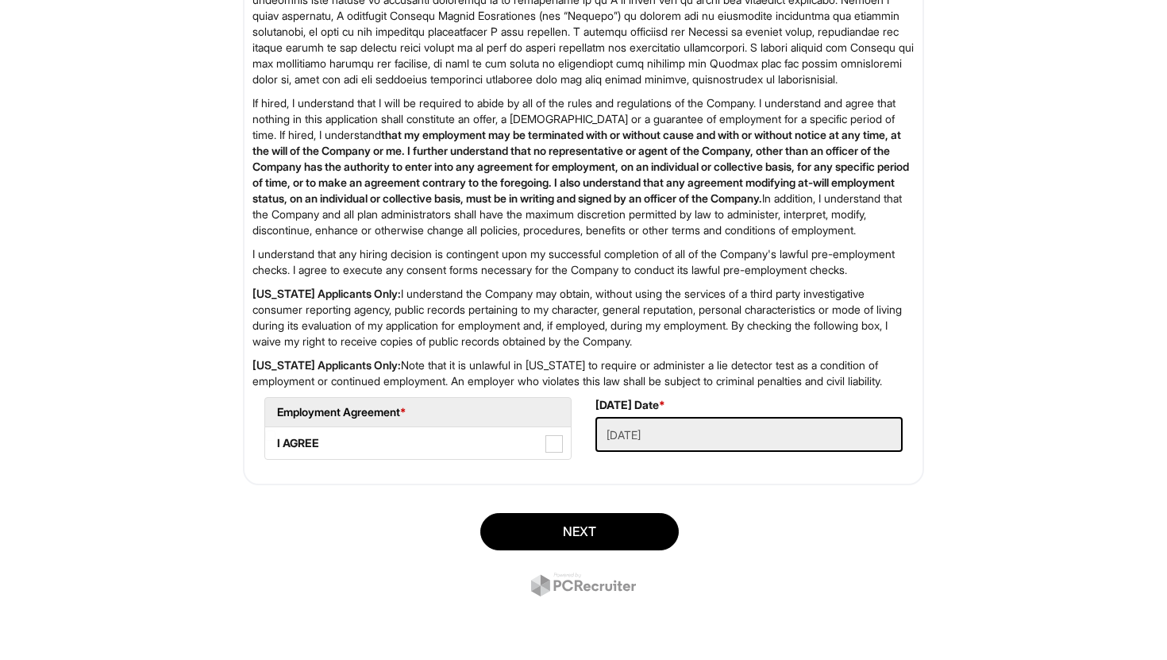
scroll to position [2692, 0]
click at [555, 439] on span at bounding box center [553, 443] width 17 height 17
click at [275, 439] on AGREE "I AGREE" at bounding box center [270, 435] width 10 height 10
checkbox AGREE "true"
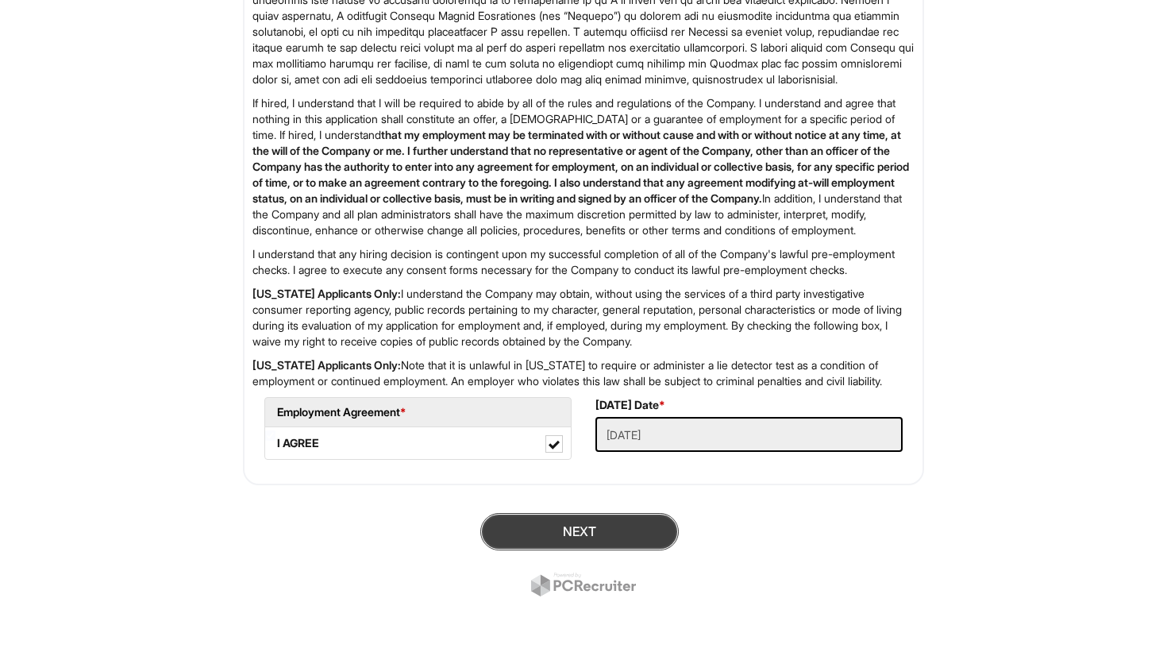
click at [588, 533] on button "Next" at bounding box center [579, 531] width 198 height 37
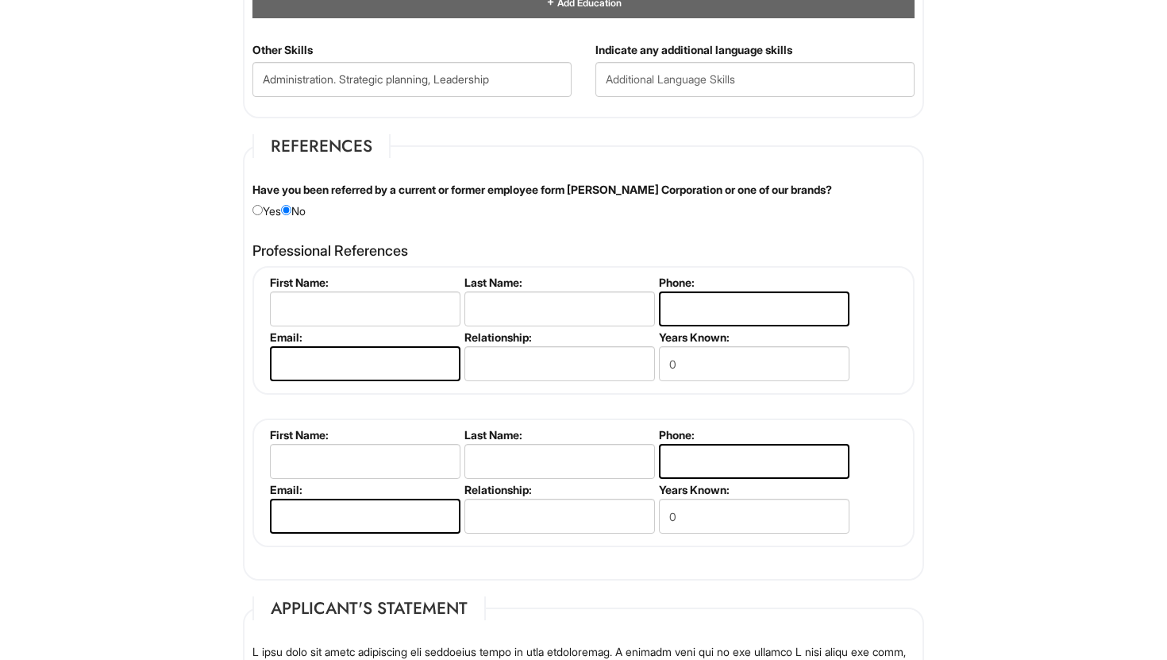
scroll to position [1981, 0]
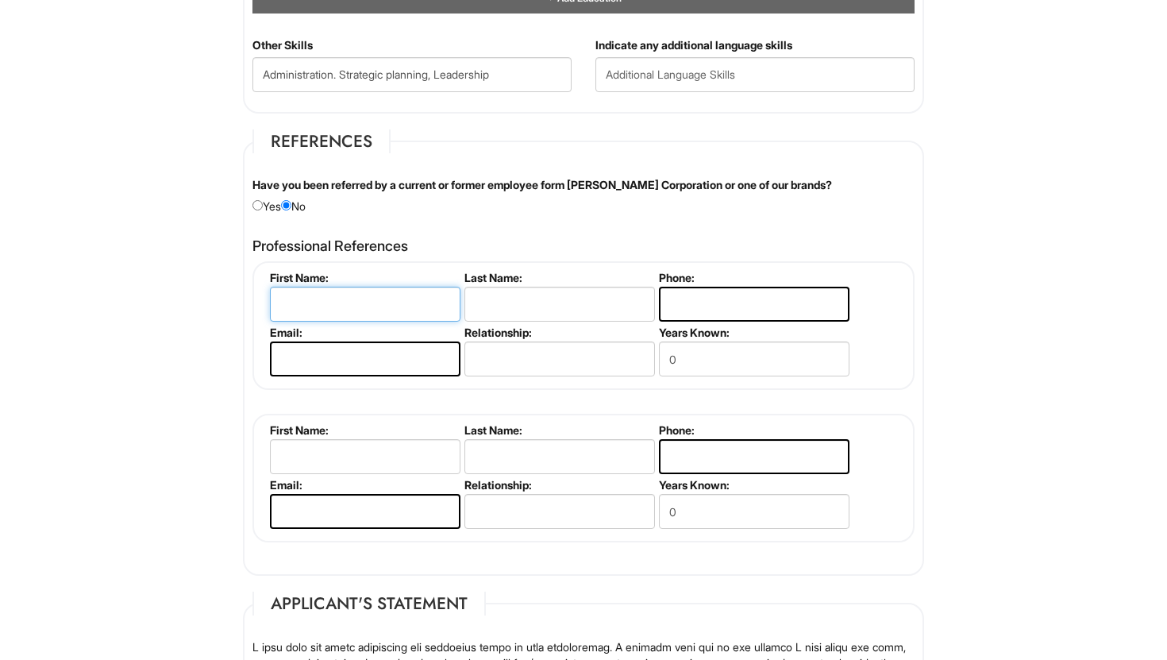
click at [348, 302] on input "text" at bounding box center [365, 304] width 190 height 35
type input "Devi"
type input "Jayan"
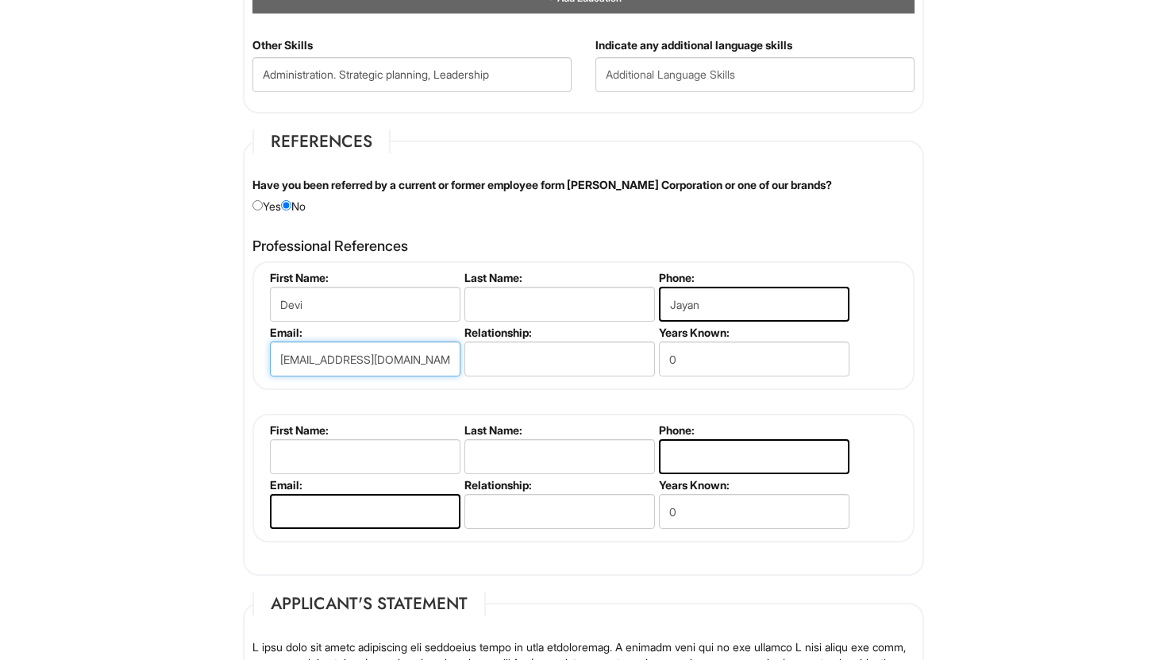
type input "[EMAIL_ADDRESS][DOMAIN_NAME]"
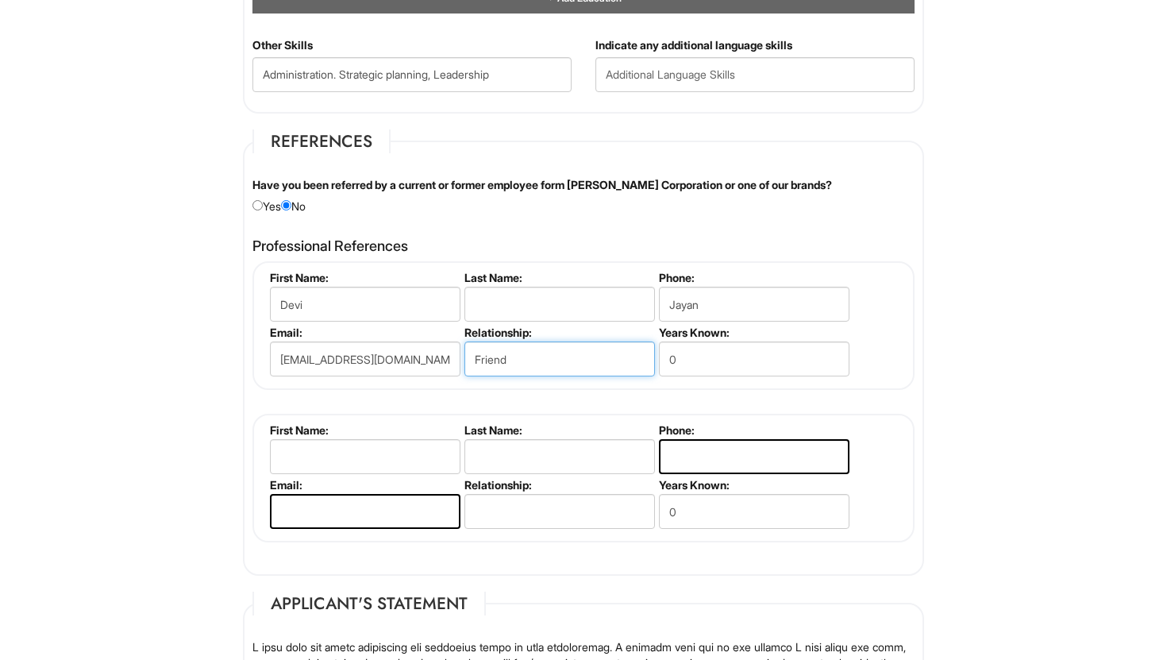
type input "Friend"
type input "18"
click at [387, 447] on input "text" at bounding box center [365, 456] width 190 height 35
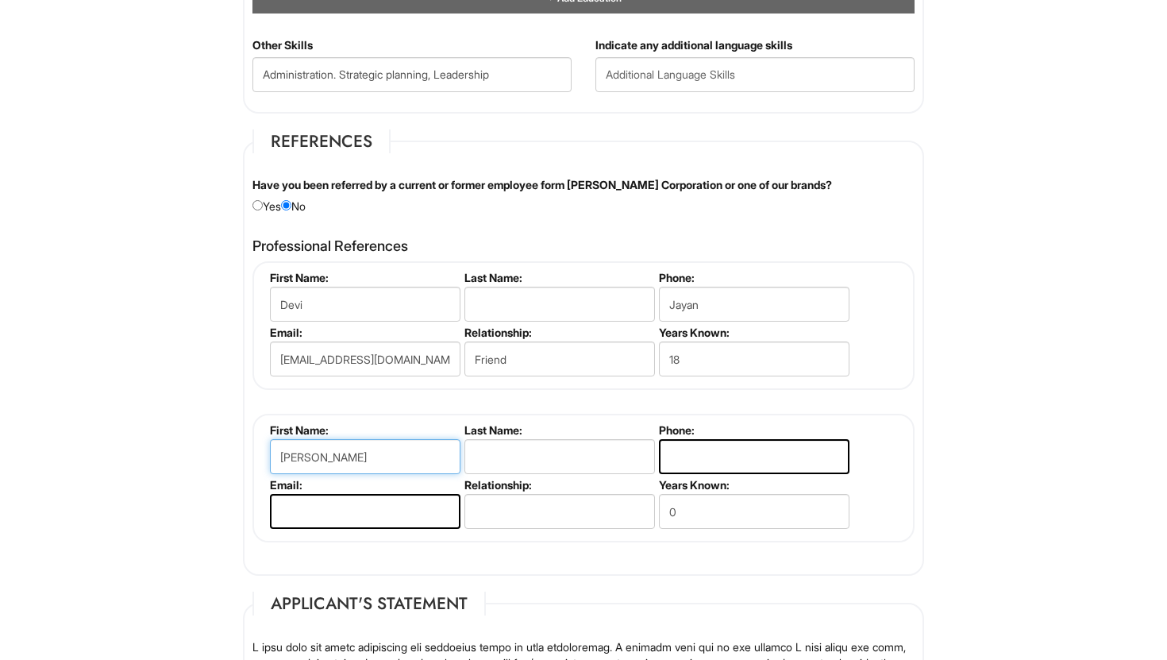
type input "[PERSON_NAME]"
type input "Balakrishnan"
click at [692, 305] on input "Jayan" at bounding box center [754, 304] width 190 height 35
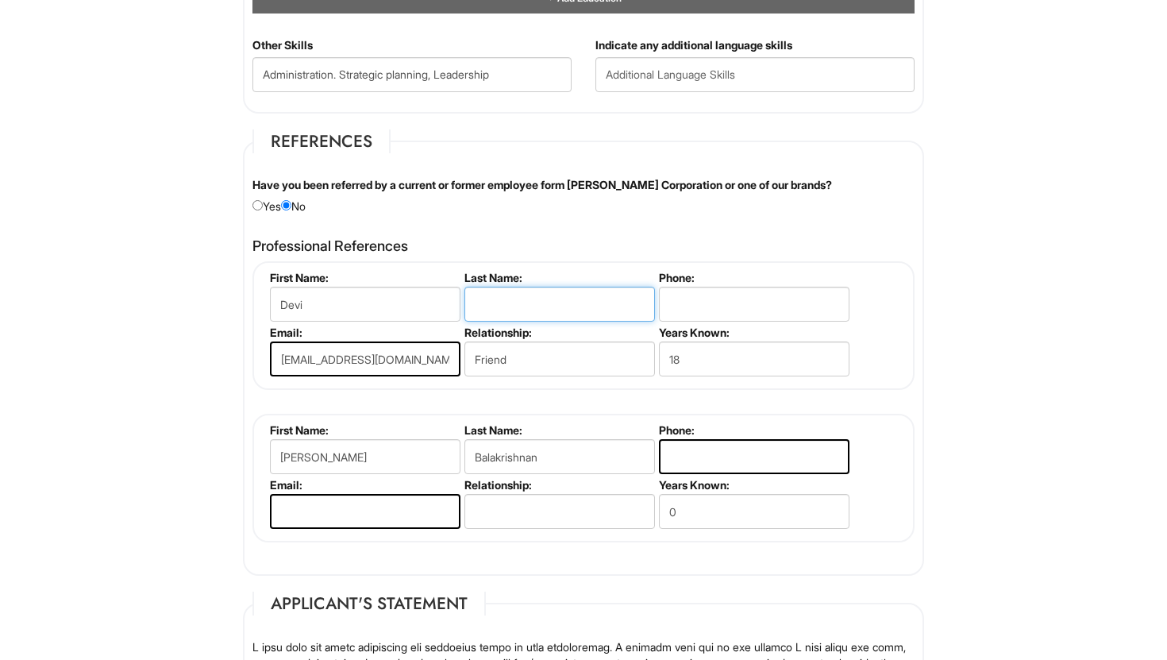
click at [585, 294] on input "text" at bounding box center [559, 304] width 190 height 35
paste input "Jayan"
type input "Jayan"
click at [704, 303] on input "tel" at bounding box center [754, 304] width 190 height 35
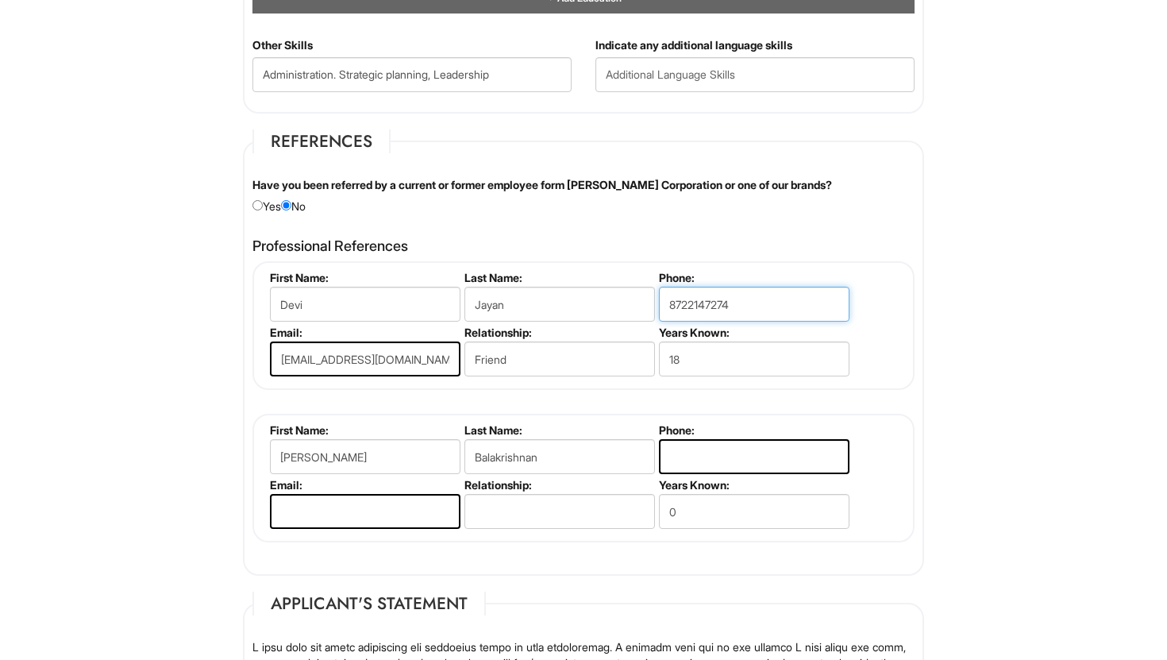
type input "8722147274"
click at [583, 511] on input "text" at bounding box center [559, 511] width 190 height 35
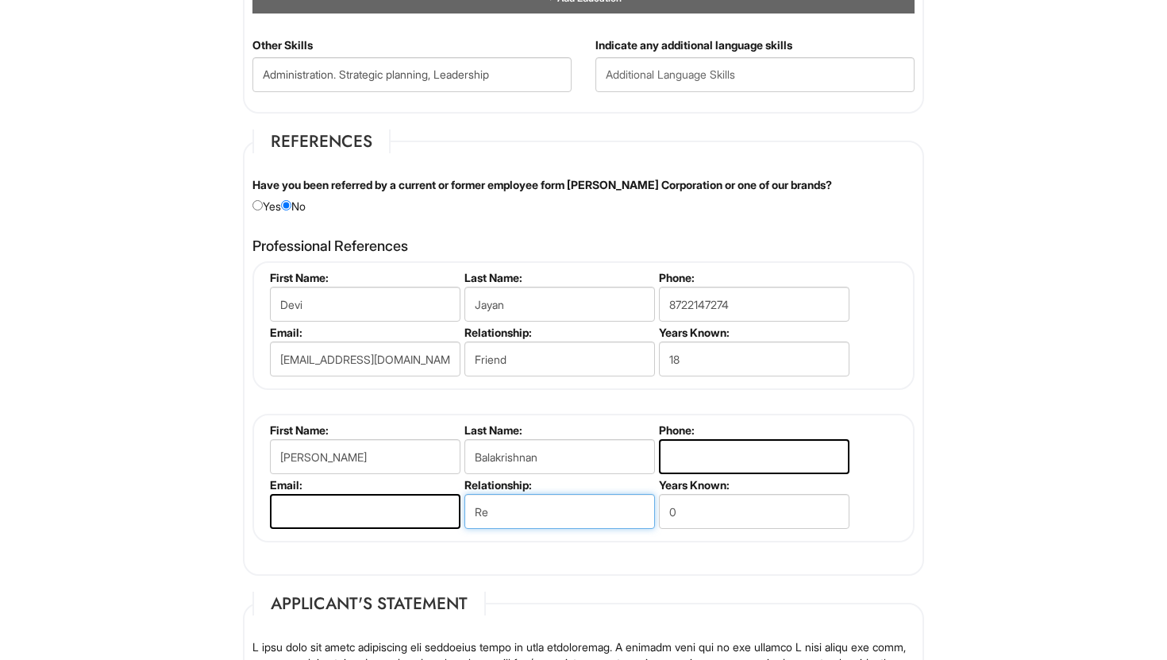
type input "R"
type input "Former reporting manager"
click at [700, 453] on input "tel" at bounding box center [754, 456] width 190 height 35
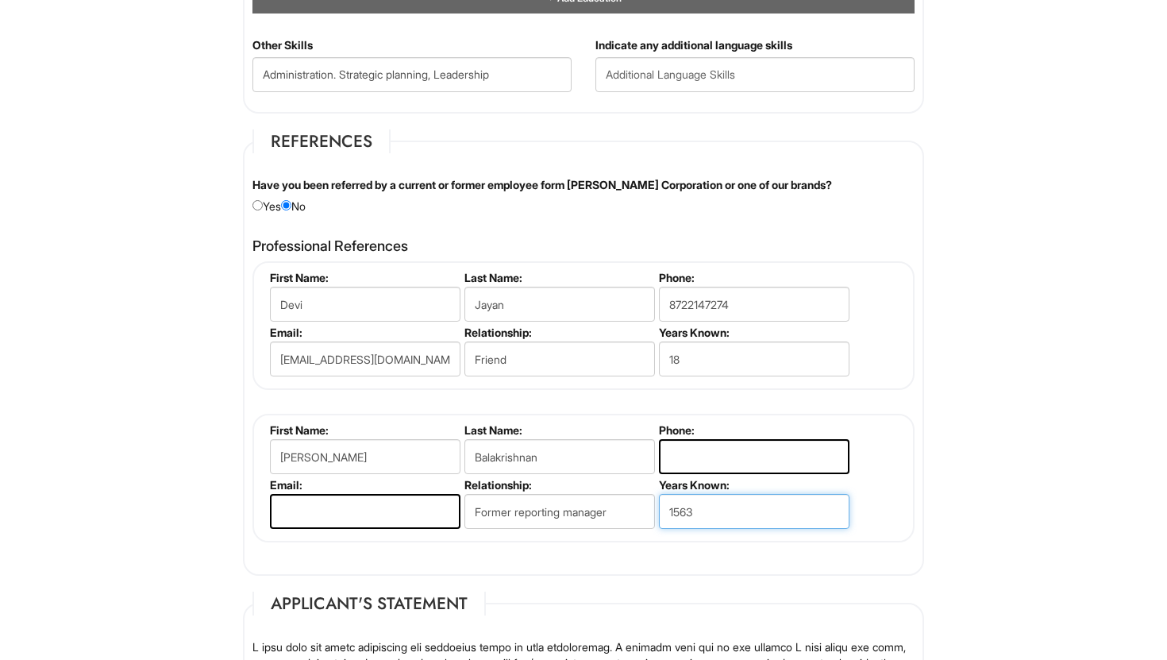
click at [714, 514] on input "1563" at bounding box center [754, 511] width 190 height 35
type input "15"
click at [719, 452] on input "tel" at bounding box center [754, 456] width 190 height 35
type input "6309223962"
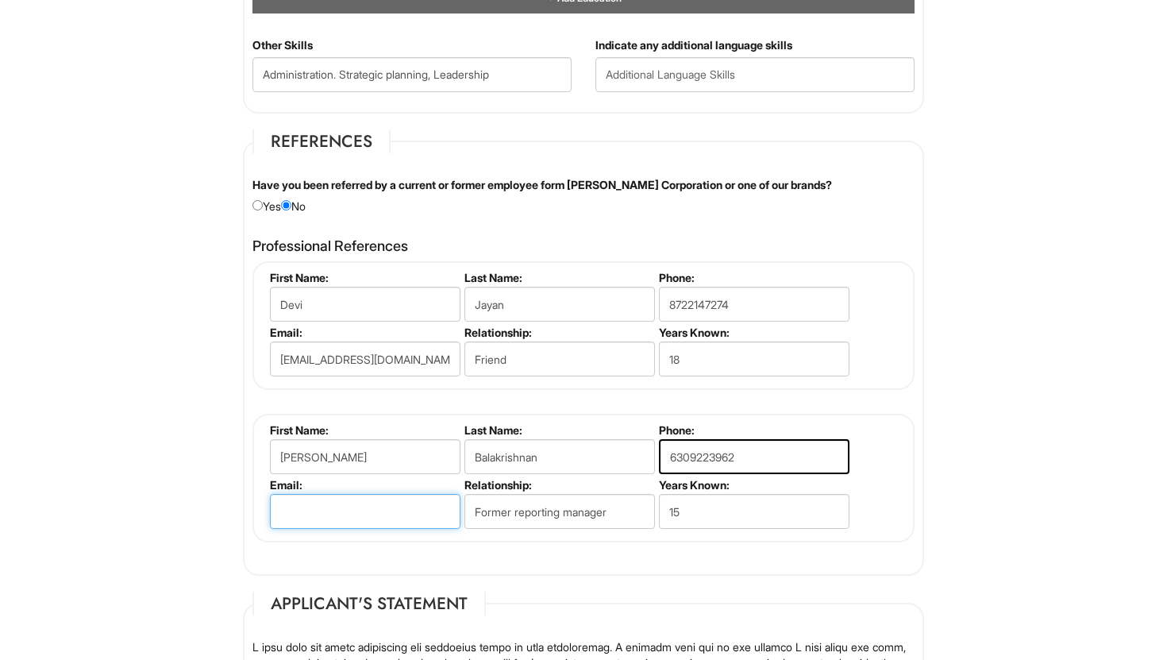
click at [403, 521] on input "email" at bounding box center [365, 511] width 190 height 35
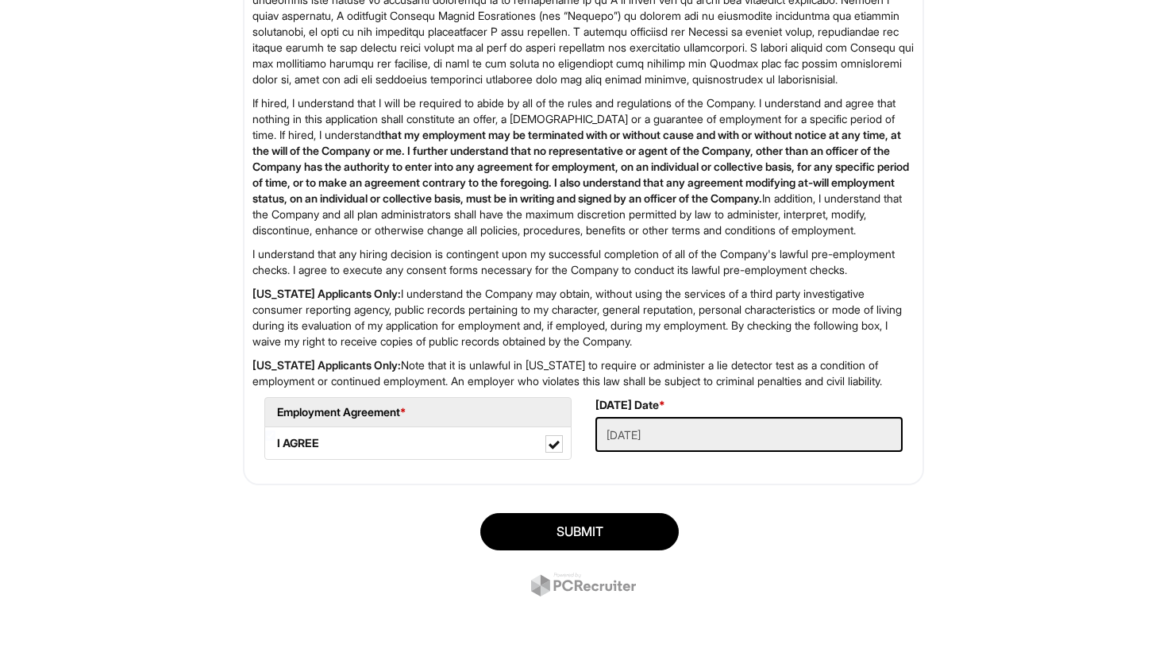
scroll to position [2723, 0]
type input "[EMAIL_ADDRESS][DOMAIN_NAME]"
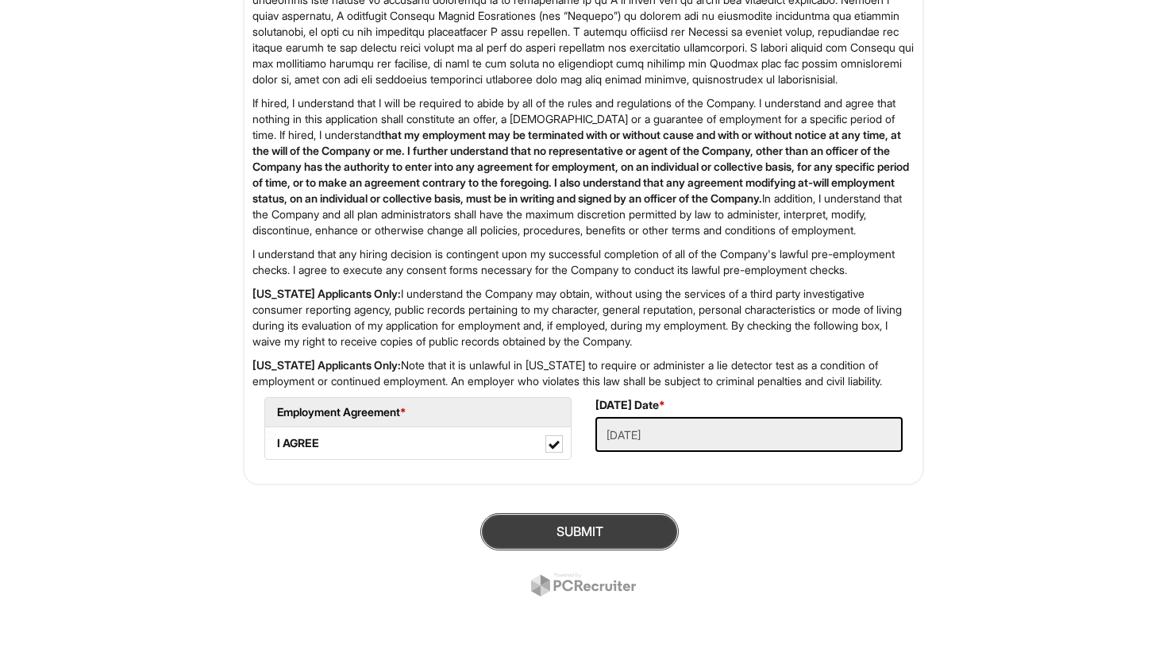
click at [572, 542] on button "SUBMIT" at bounding box center [579, 531] width 198 height 37
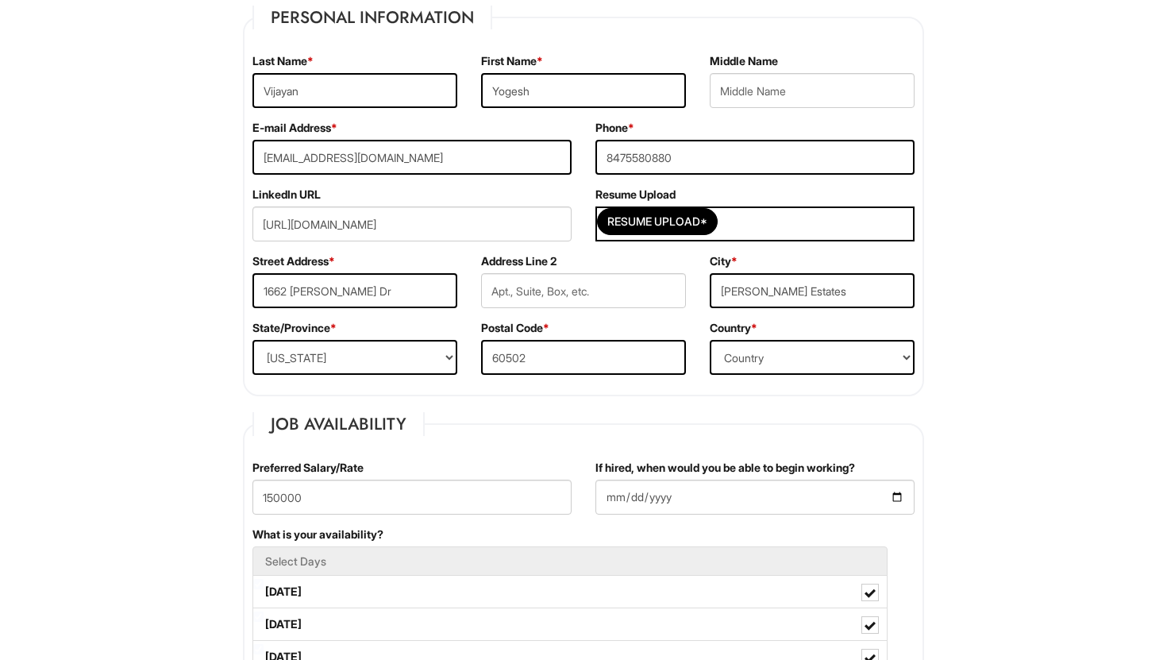
scroll to position [287, 0]
click at [669, 227] on input "Resume Upload*" at bounding box center [657, 222] width 119 height 25
type input "C:\fakepath\[PERSON_NAME] 7.2.pdf"
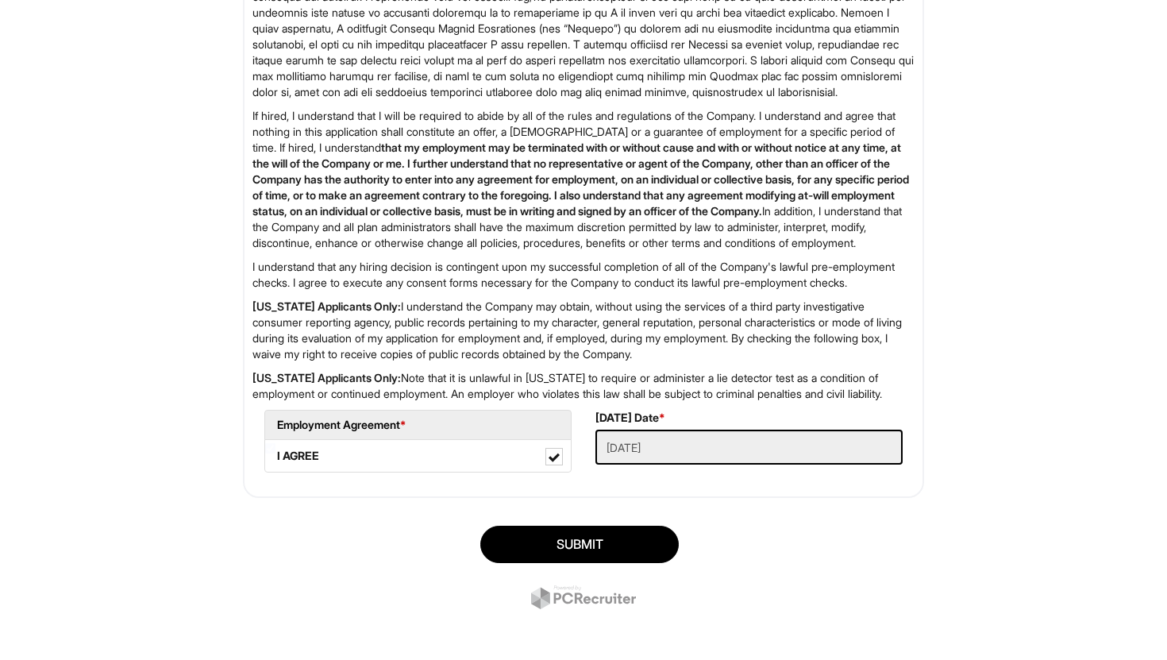
scroll to position [2723, 0]
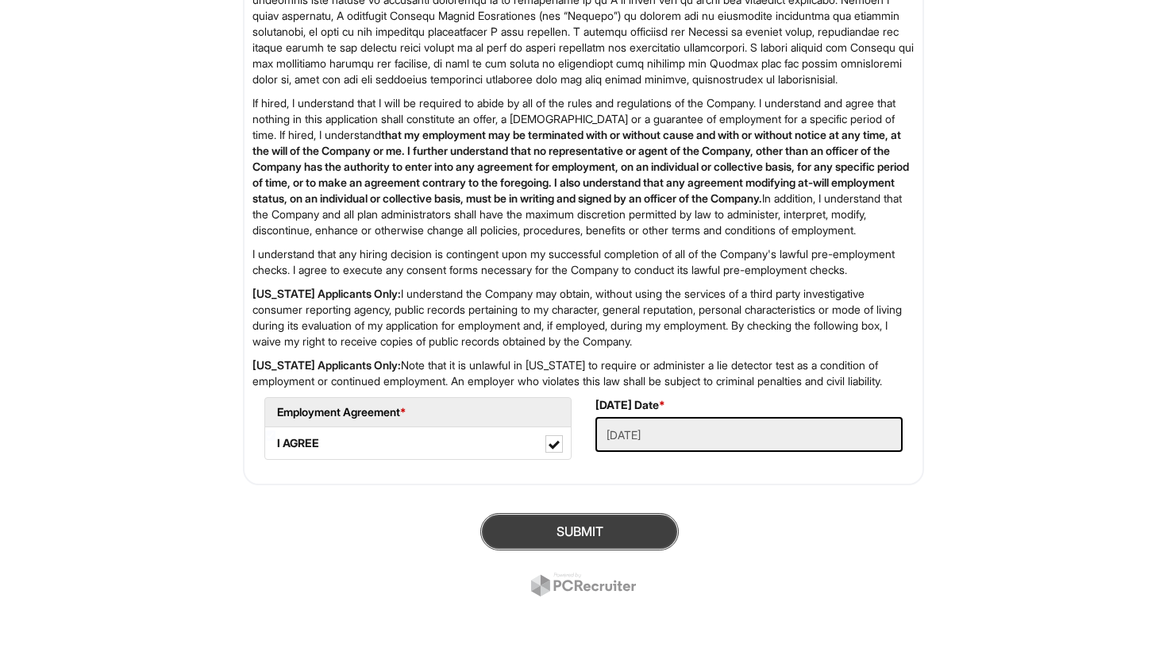
click at [625, 526] on button "SUBMIT" at bounding box center [579, 531] width 198 height 37
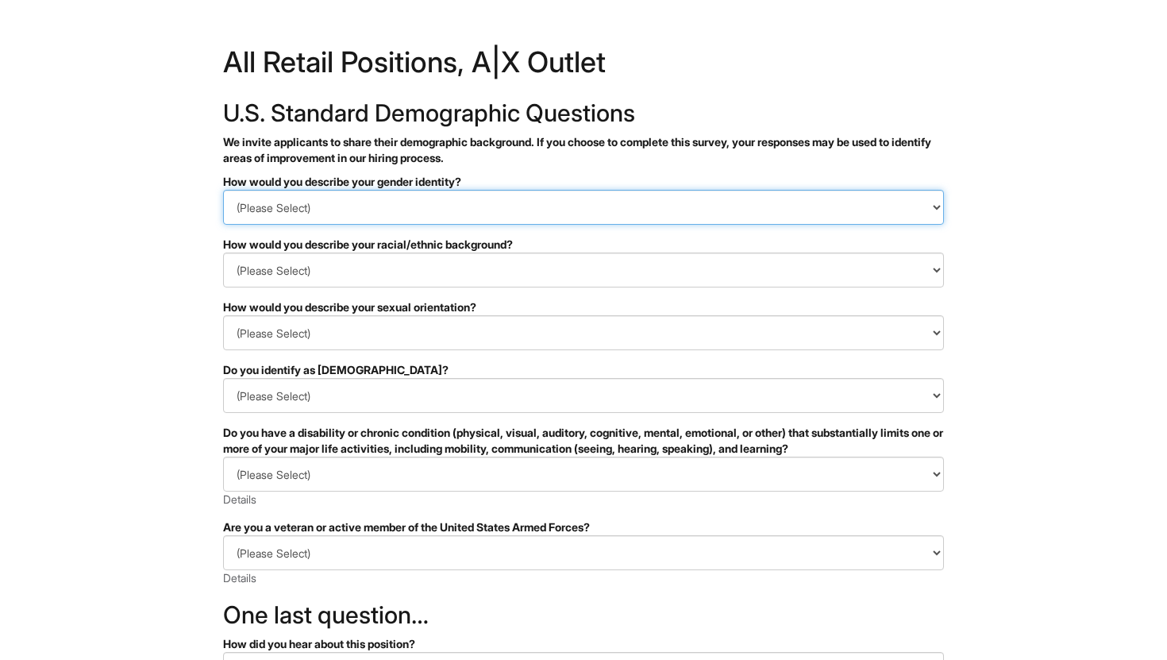
click at [816, 213] on select "(Please Select) Man Woman Non-binary I prefer to self-describe I don't wish to …" at bounding box center [583, 207] width 721 height 35
select select "Man"
click at [223, 190] on select "(Please Select) Man Woman Non-binary I prefer to self-describe I don't wish to …" at bounding box center [583, 207] width 721 height 35
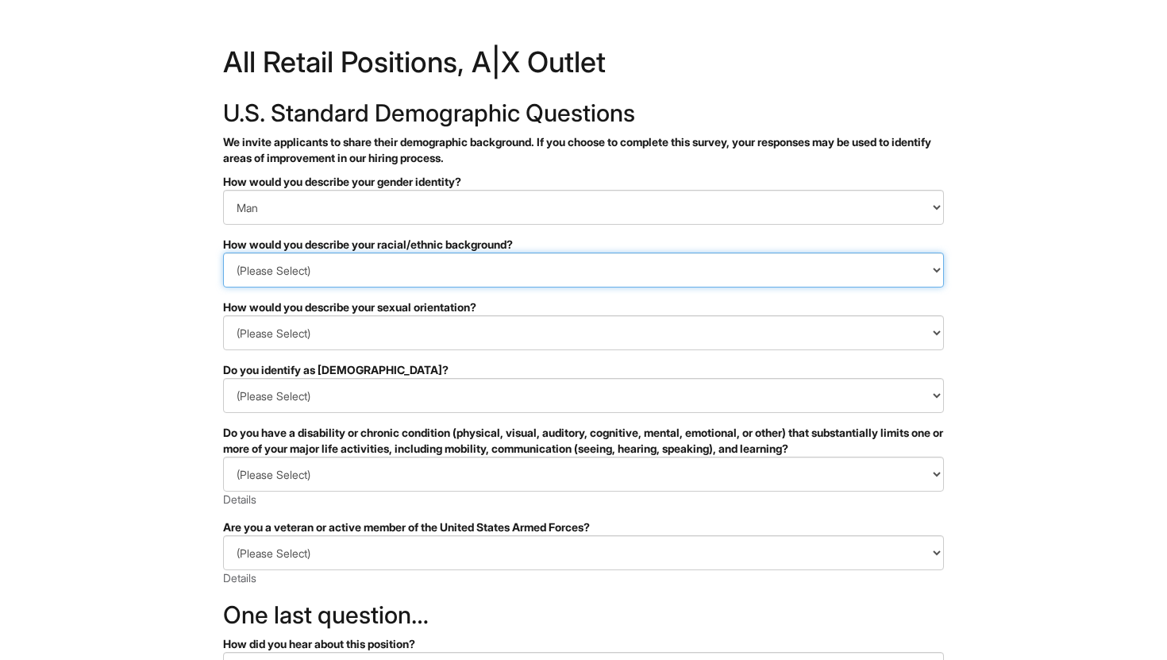
click at [786, 261] on select "(Please Select) Black or of African descent East Asian Hispanic, Latinx or of S…" at bounding box center [583, 269] width 721 height 35
select select "South Asian"
click at [223, 252] on select "(Please Select) Black or of African descent East Asian Hispanic, Latinx or of S…" at bounding box center [583, 269] width 721 height 35
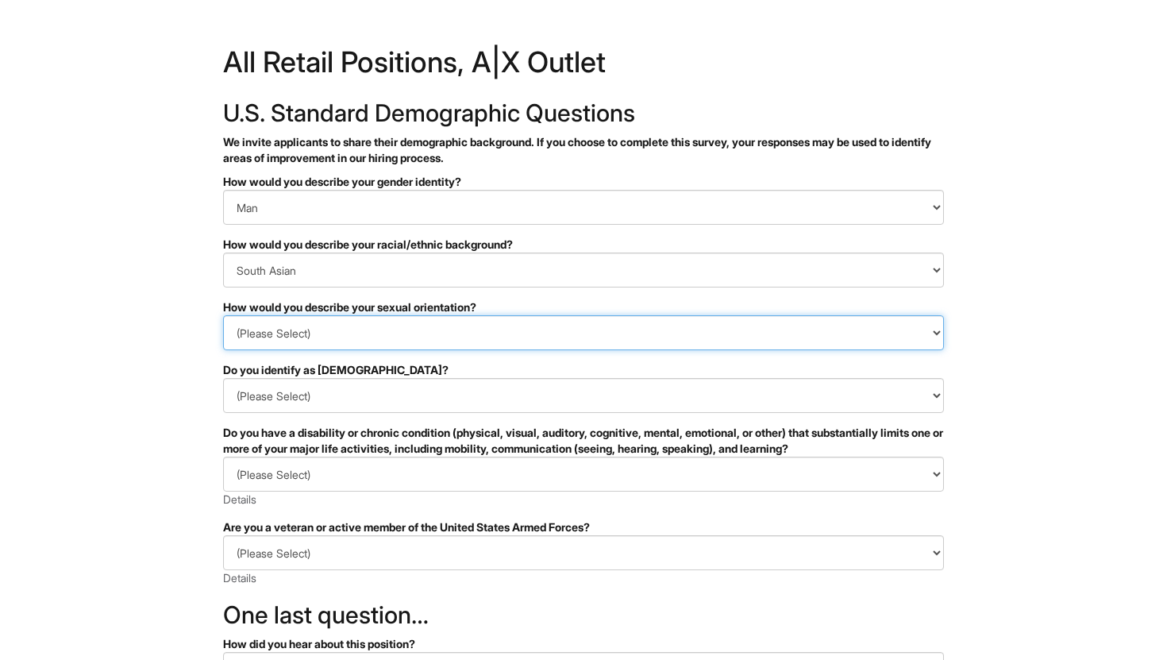
click at [679, 348] on select "(Please Select) Asexual Bisexual and/or pansexual Gay Heterosexual Lesbian Quee…" at bounding box center [583, 332] width 721 height 35
select select "I don't wish to answer"
click at [223, 315] on select "(Please Select) Asexual Bisexual and/or pansexual Gay Heterosexual Lesbian Quee…" at bounding box center [583, 332] width 721 height 35
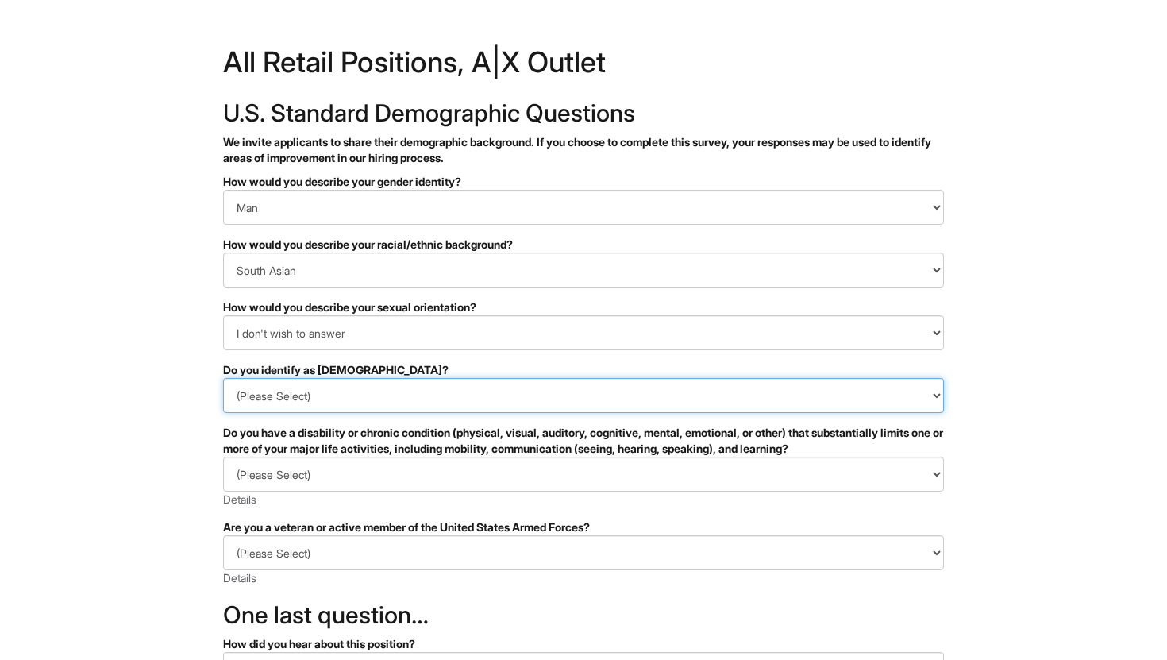
click at [639, 396] on select "(Please Select) Yes No I prefer to self-describe I don't wish to answer" at bounding box center [583, 395] width 721 height 35
select select "No"
click at [223, 378] on select "(Please Select) Yes No I prefer to self-describe I don't wish to answer" at bounding box center [583, 395] width 721 height 35
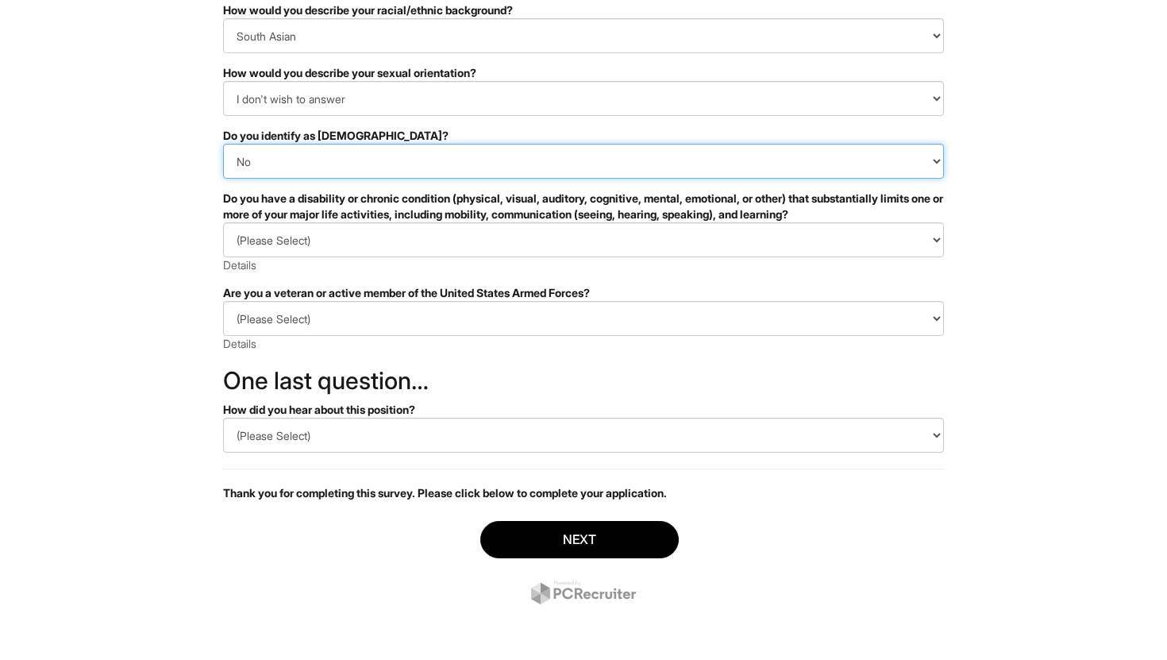
scroll to position [228, 0]
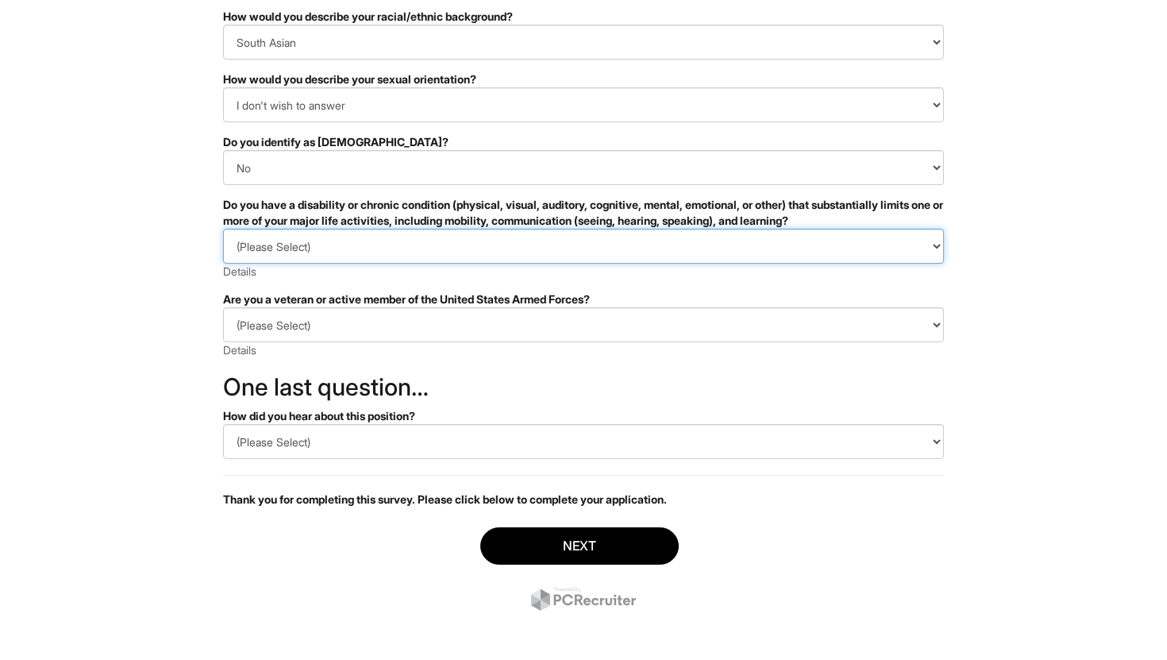
click at [622, 248] on select "(Please Select) YES, I HAVE A DISABILITY (or previously had a disability) NO, I…" at bounding box center [583, 246] width 721 height 35
select select "NO, I DON'T HAVE A DISABILITY"
click at [223, 229] on select "(Please Select) YES, I HAVE A DISABILITY (or previously had a disability) NO, I…" at bounding box center [583, 246] width 721 height 35
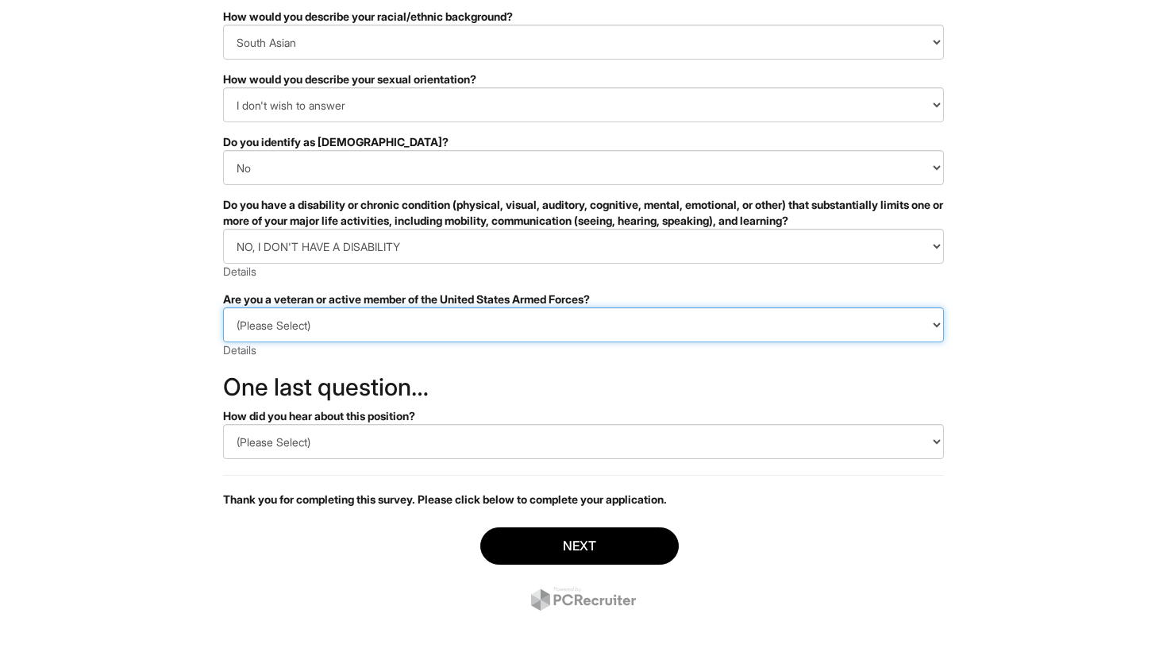
click at [593, 328] on select "(Please Select) I IDENTIFY AS ONE OR MORE OF THE CLASSIFICATIONS OF PROTECTED V…" at bounding box center [583, 324] width 721 height 35
select select "I AM NOT A PROTECTED VETERAN"
click at [223, 307] on select "(Please Select) I IDENTIFY AS ONE OR MORE OF THE CLASSIFICATIONS OF PROTECTED V…" at bounding box center [583, 324] width 721 height 35
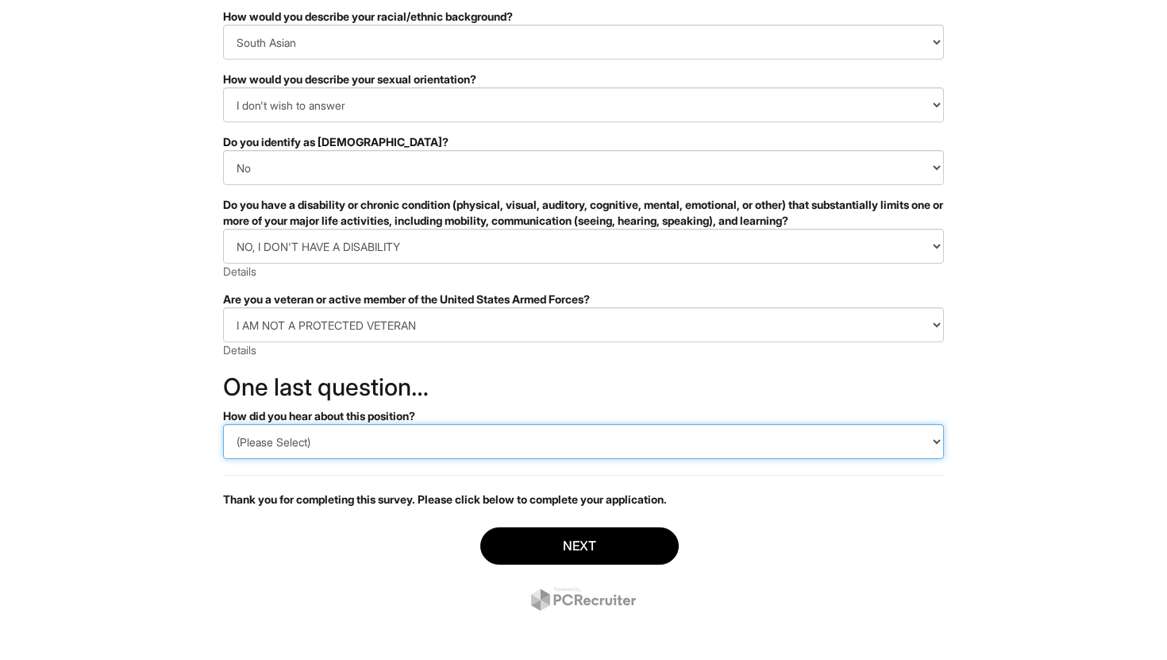
click at [596, 434] on select "(Please Select) CareerBuilder Indeed LinkedIn Monster Referral Other" at bounding box center [583, 441] width 721 height 35
select select "LinkedIn"
click at [223, 424] on select "(Please Select) CareerBuilder Indeed LinkedIn Monster Referral Other" at bounding box center [583, 441] width 721 height 35
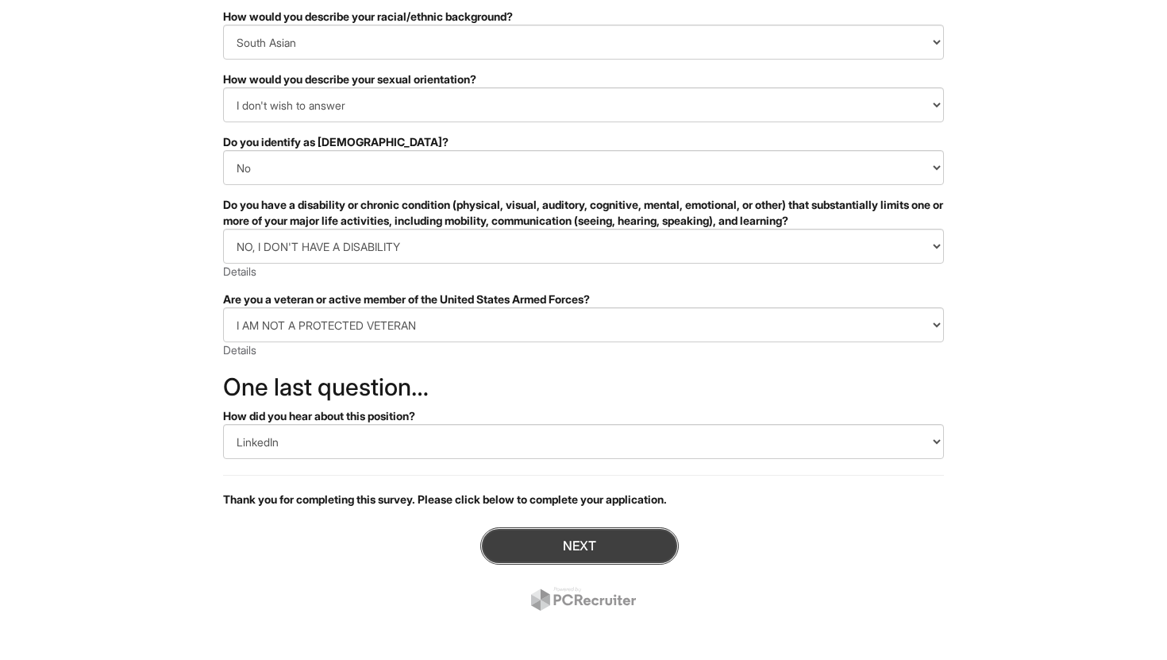
click at [586, 537] on button "Next" at bounding box center [579, 545] width 198 height 37
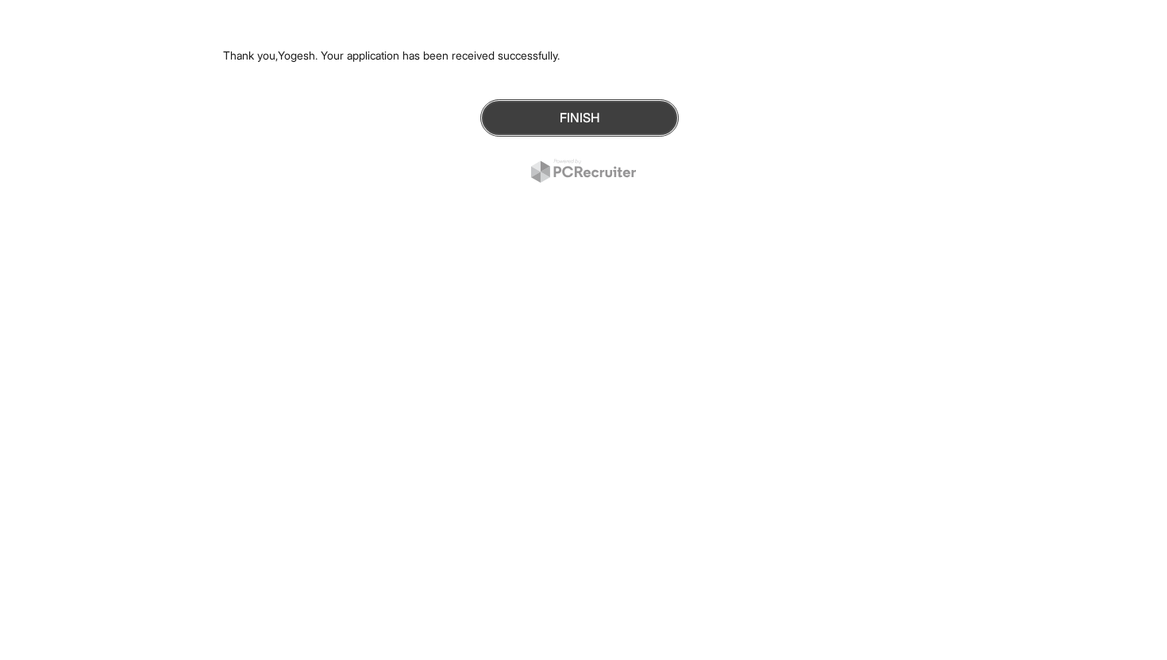
click at [571, 117] on button "Finish" at bounding box center [579, 117] width 198 height 37
